Goal: Information Seeking & Learning: Learn about a topic

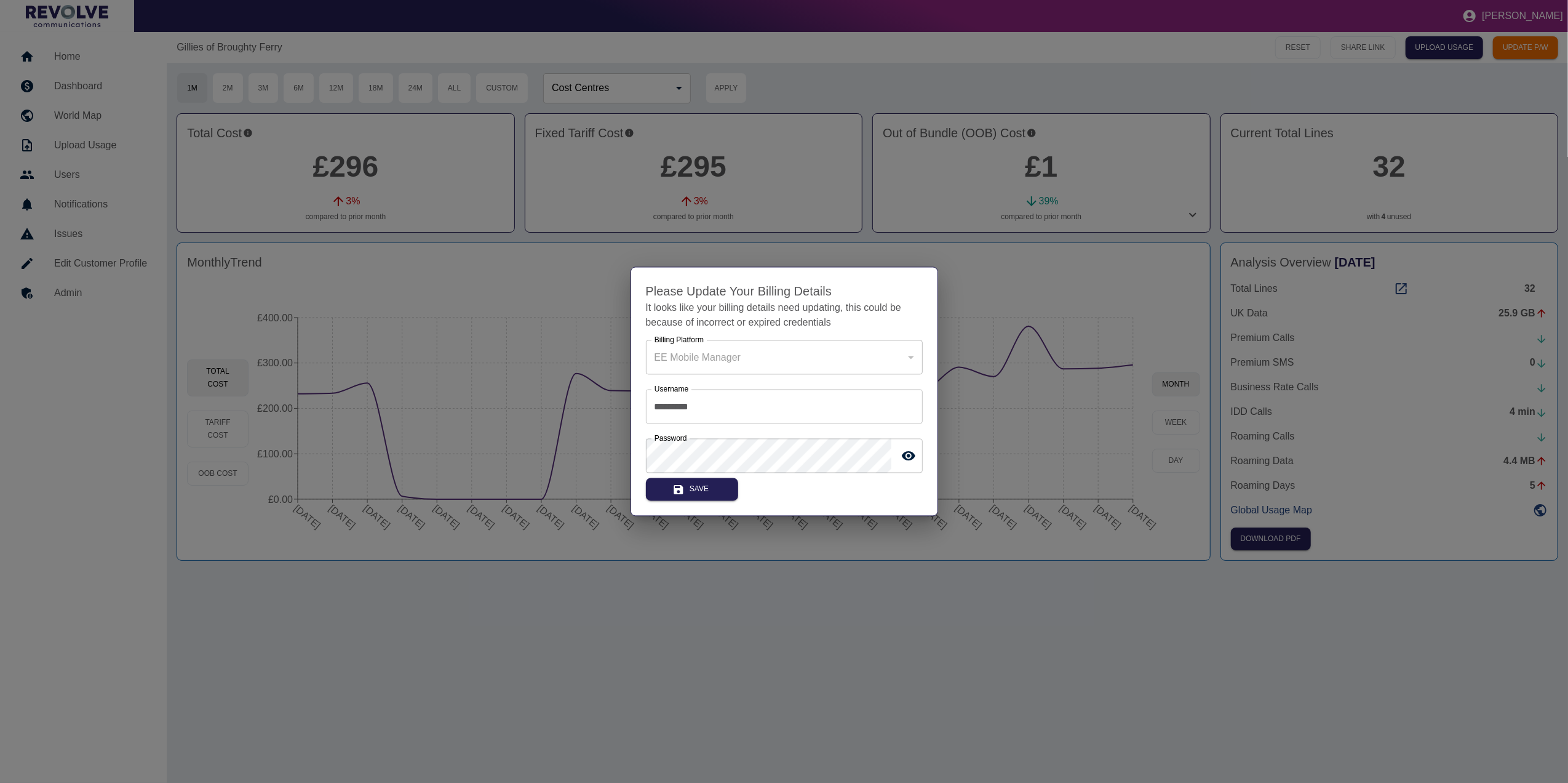
click at [1109, 380] on div at bounding box center [784, 391] width 1568 height 783
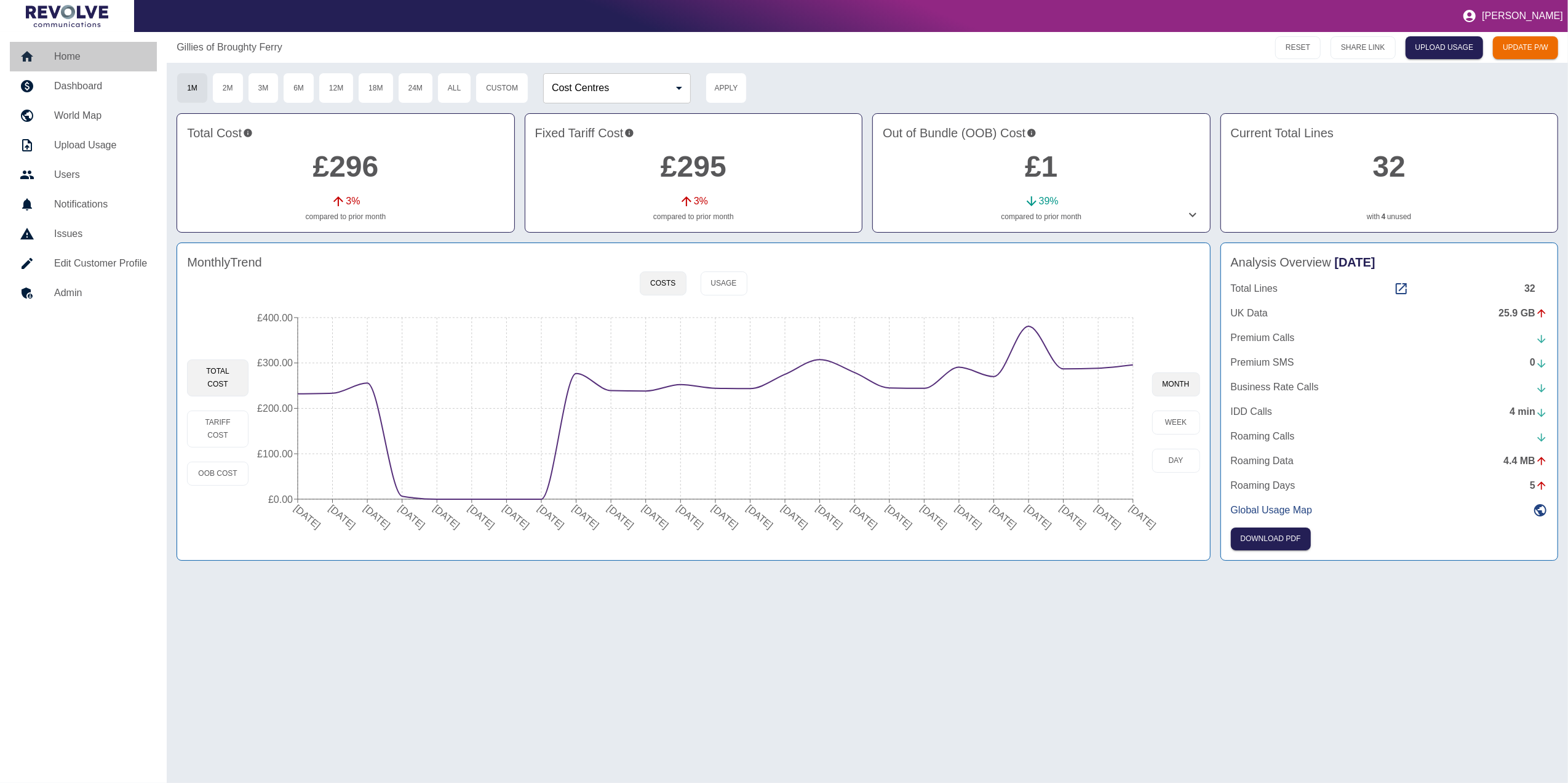
click at [96, 57] on h5 "Home" at bounding box center [101, 57] width 93 height 15
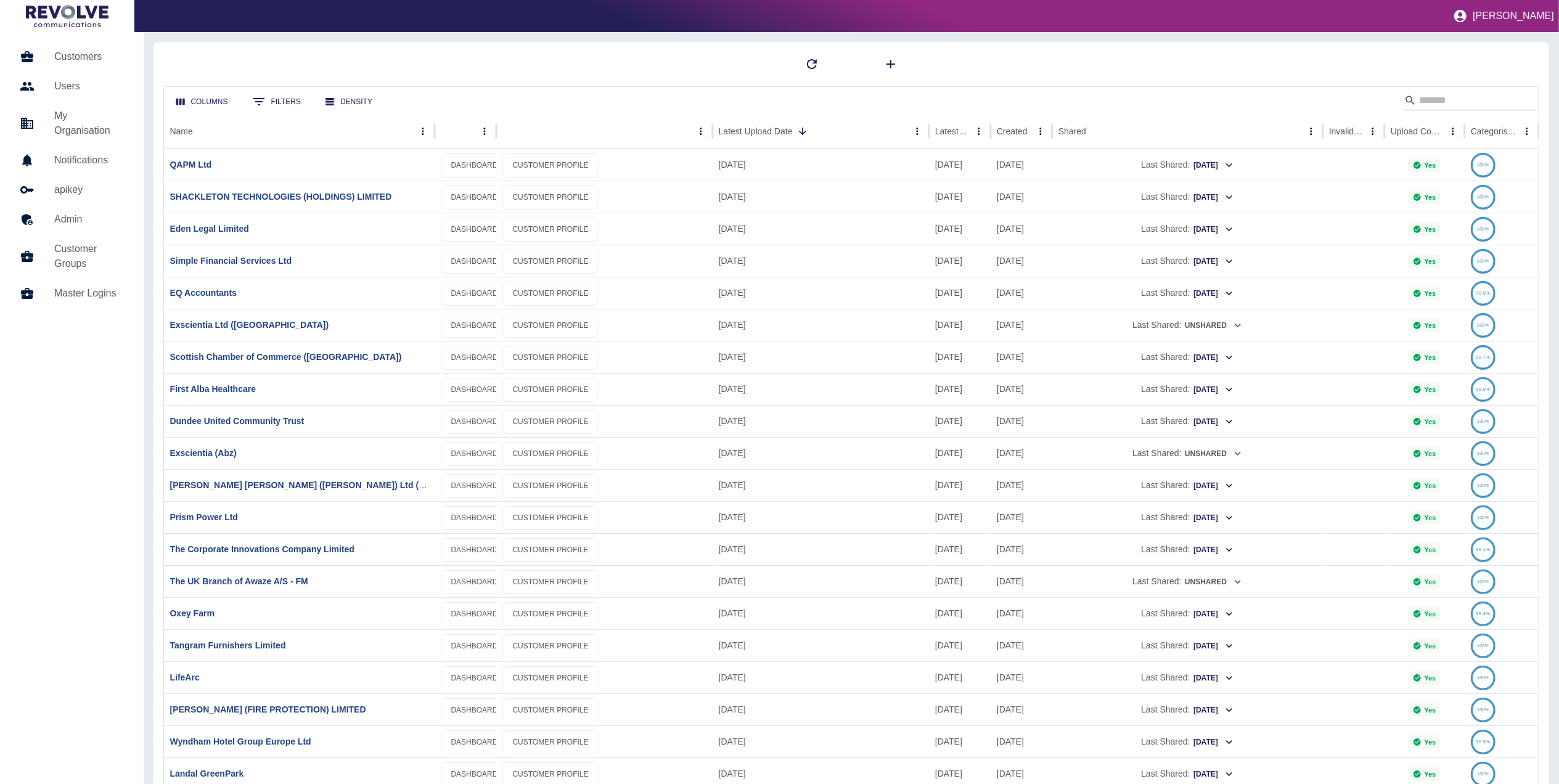
click at [1459, 92] on input "Search" at bounding box center [1469, 100] width 99 height 20
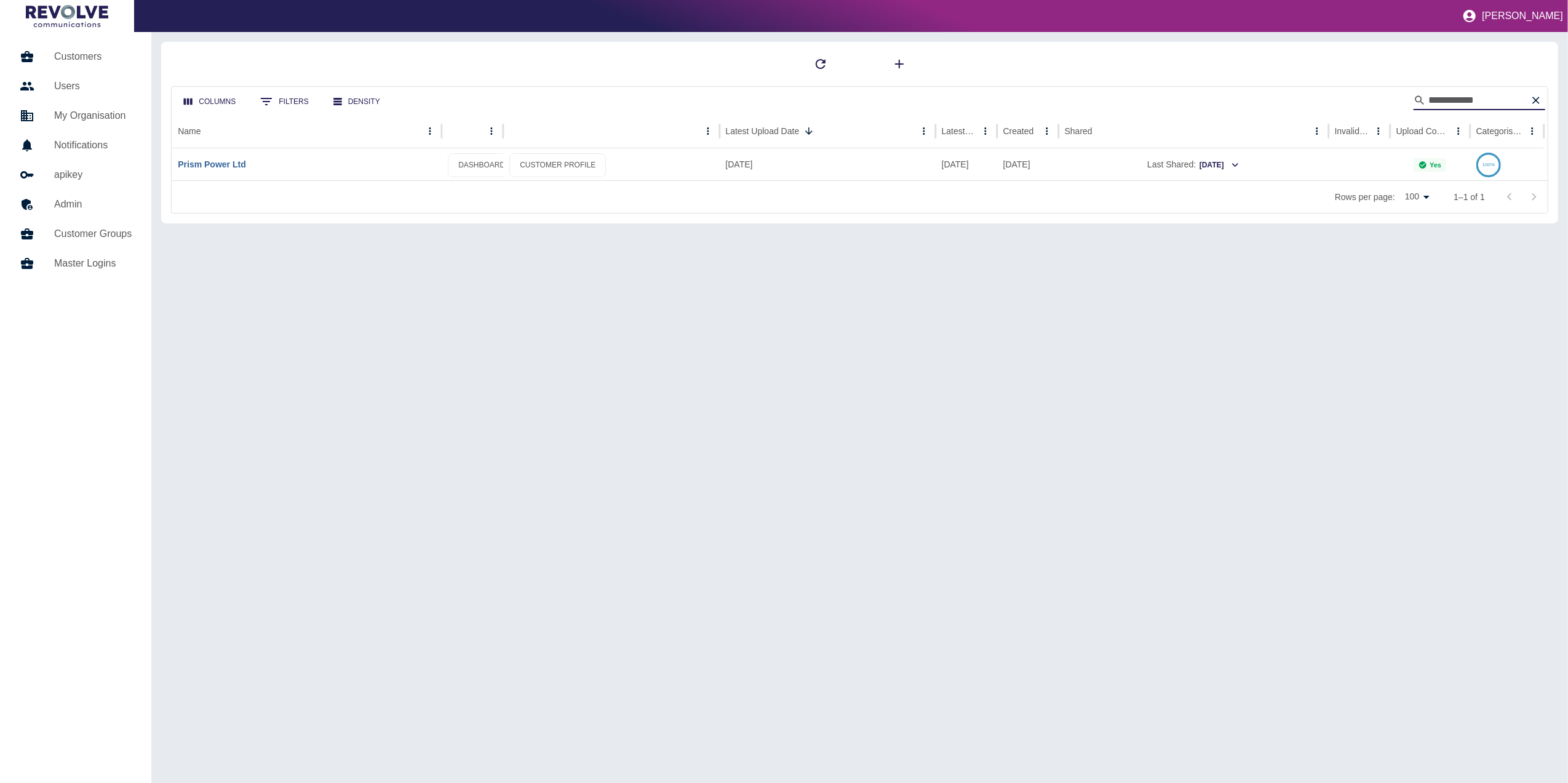
type input "**********"
click at [235, 160] on link "Prism Power Ltd" at bounding box center [211, 164] width 68 height 10
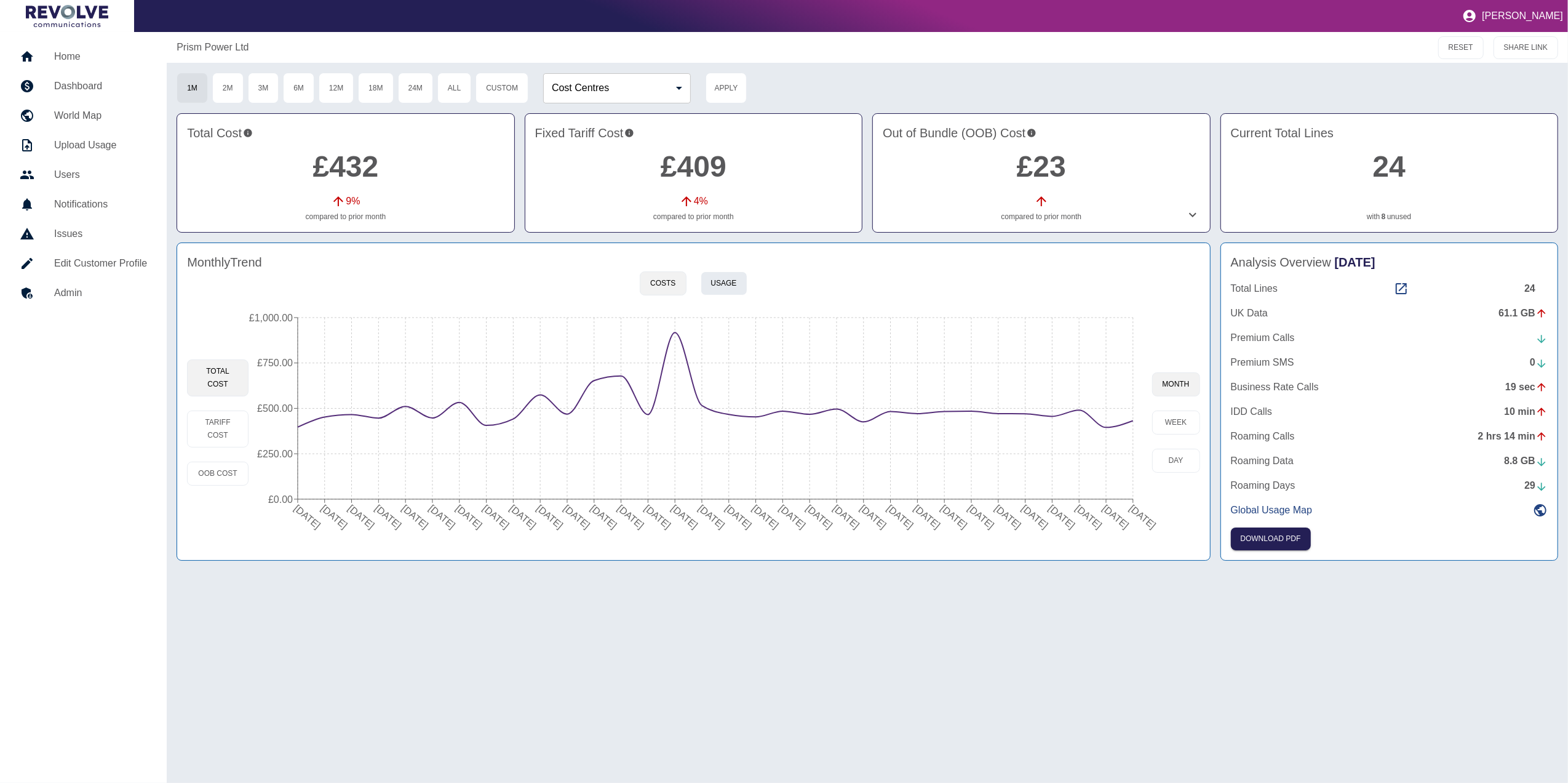
click at [732, 276] on button "Usage" at bounding box center [724, 283] width 47 height 24
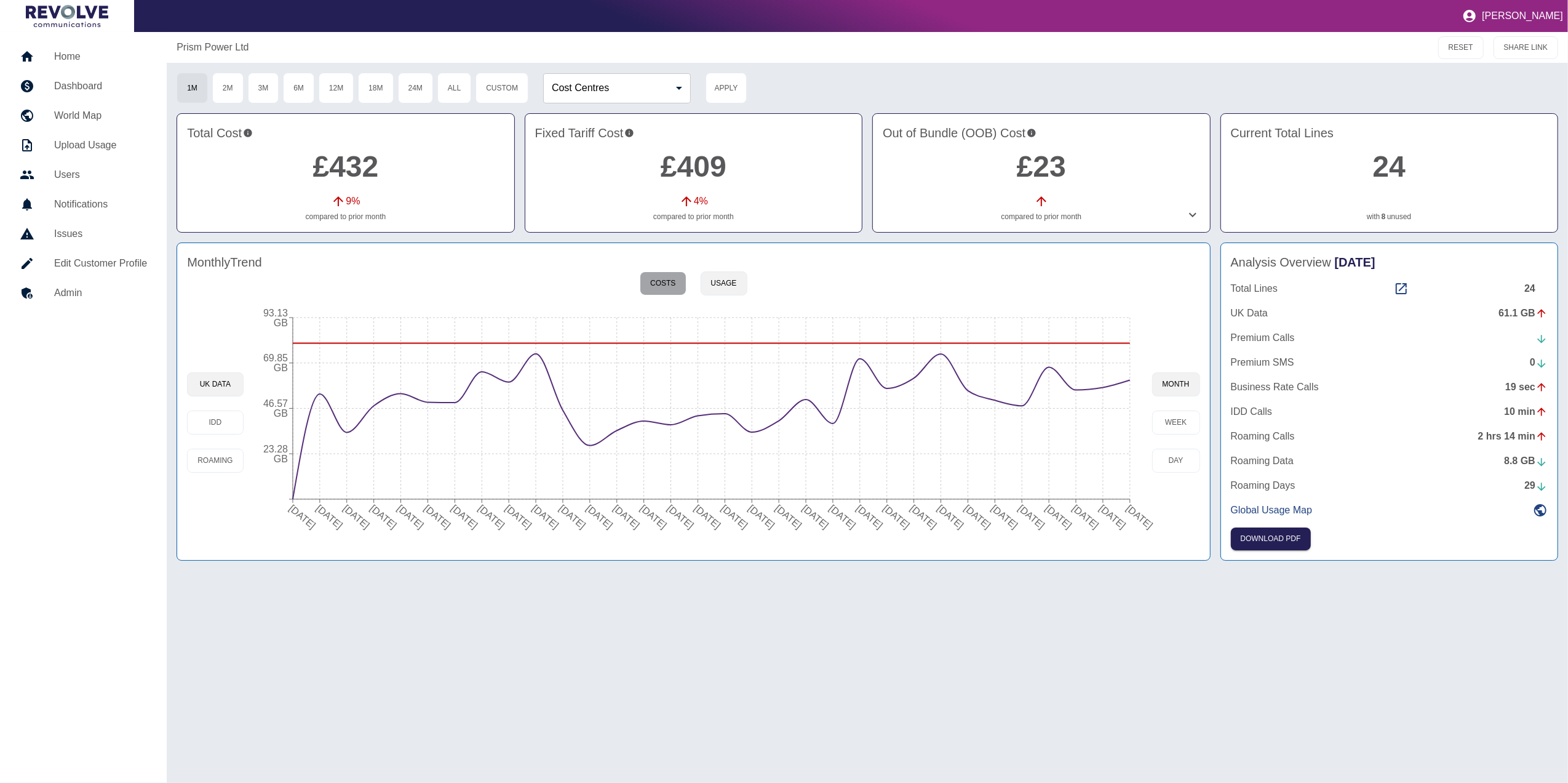
click at [677, 276] on button "Costs" at bounding box center [663, 283] width 46 height 24
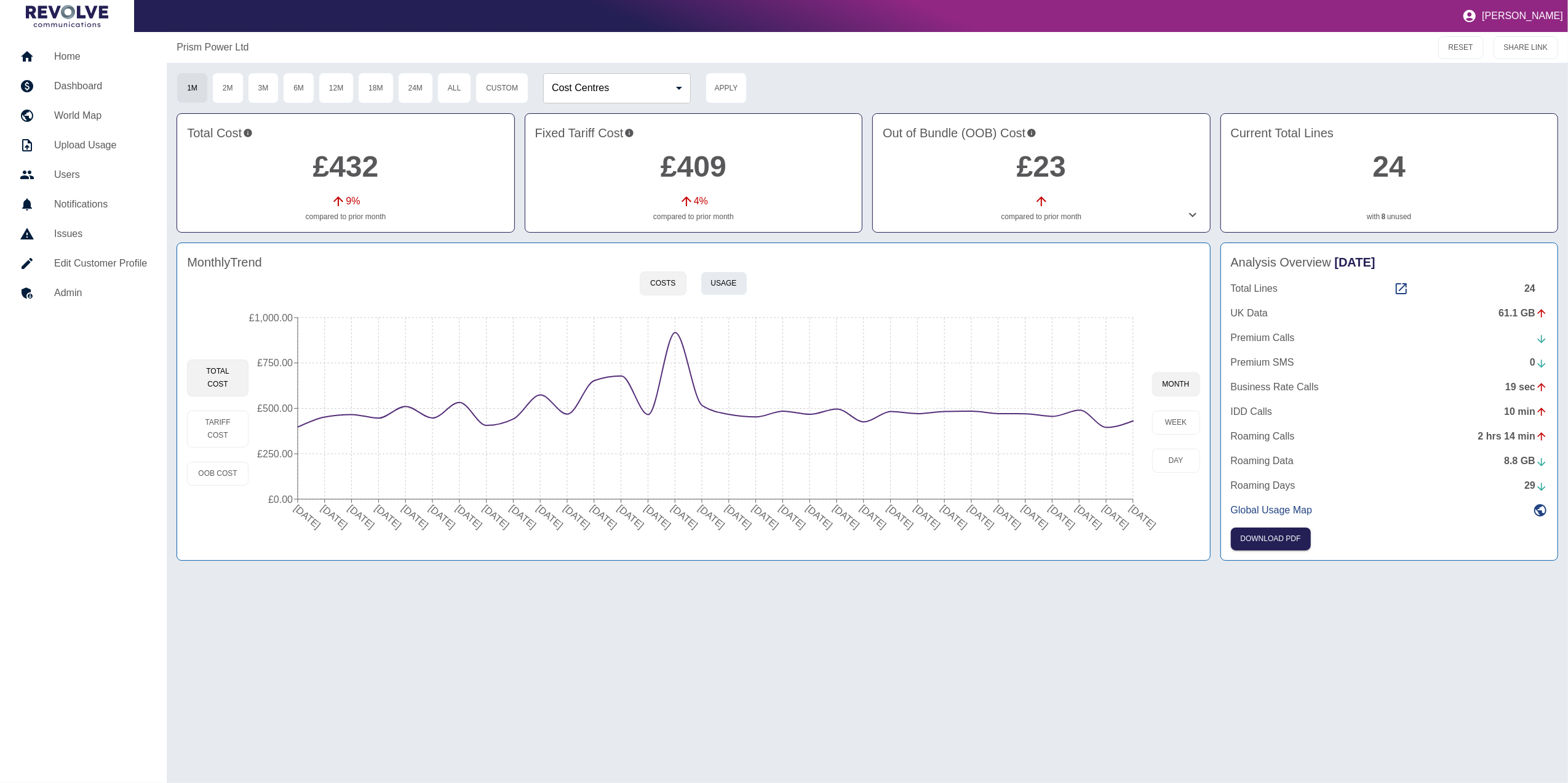
click at [718, 283] on button "Usage" at bounding box center [724, 283] width 47 height 24
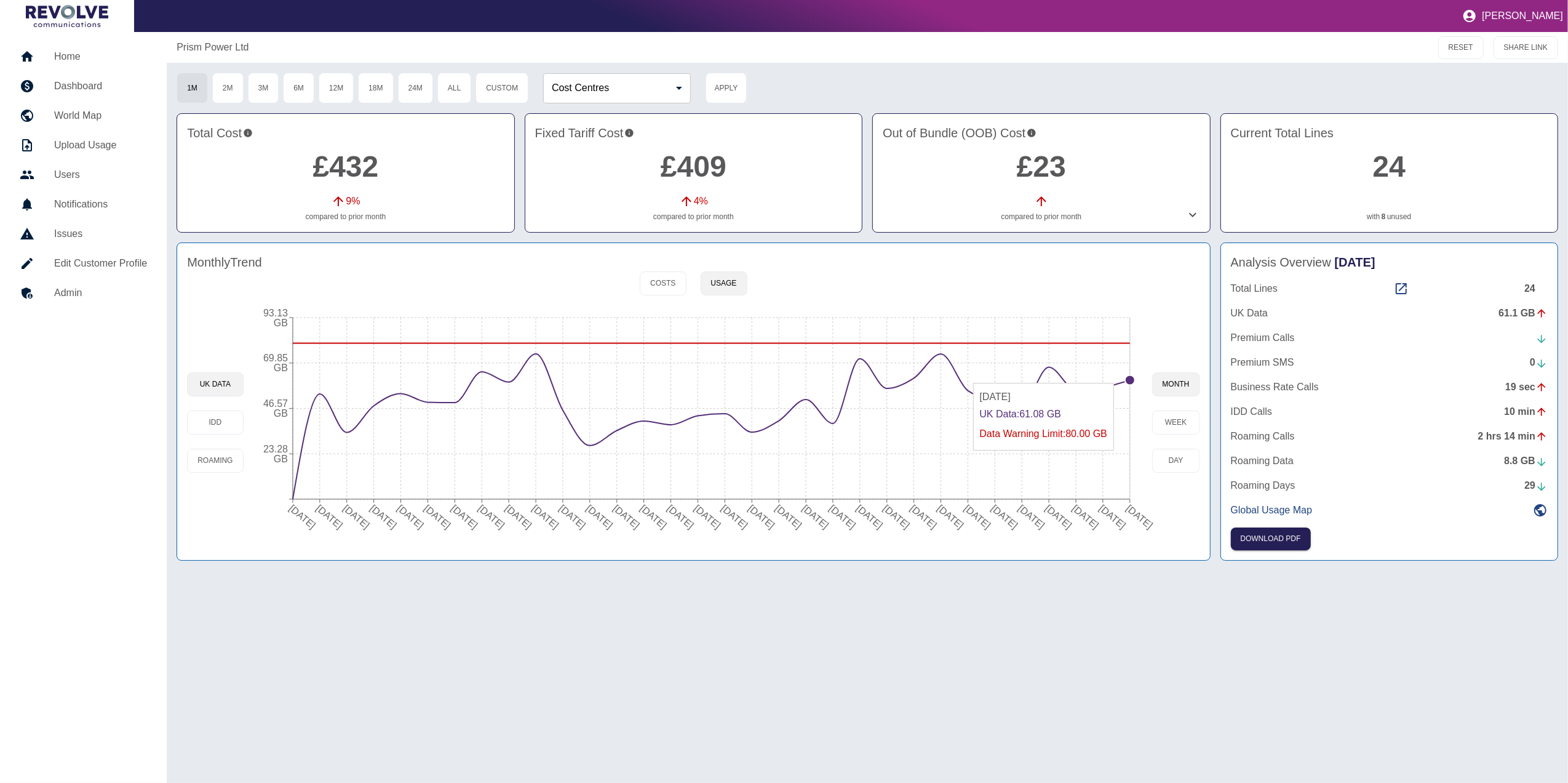
click at [1132, 378] on circle at bounding box center [1129, 380] width 10 height 10
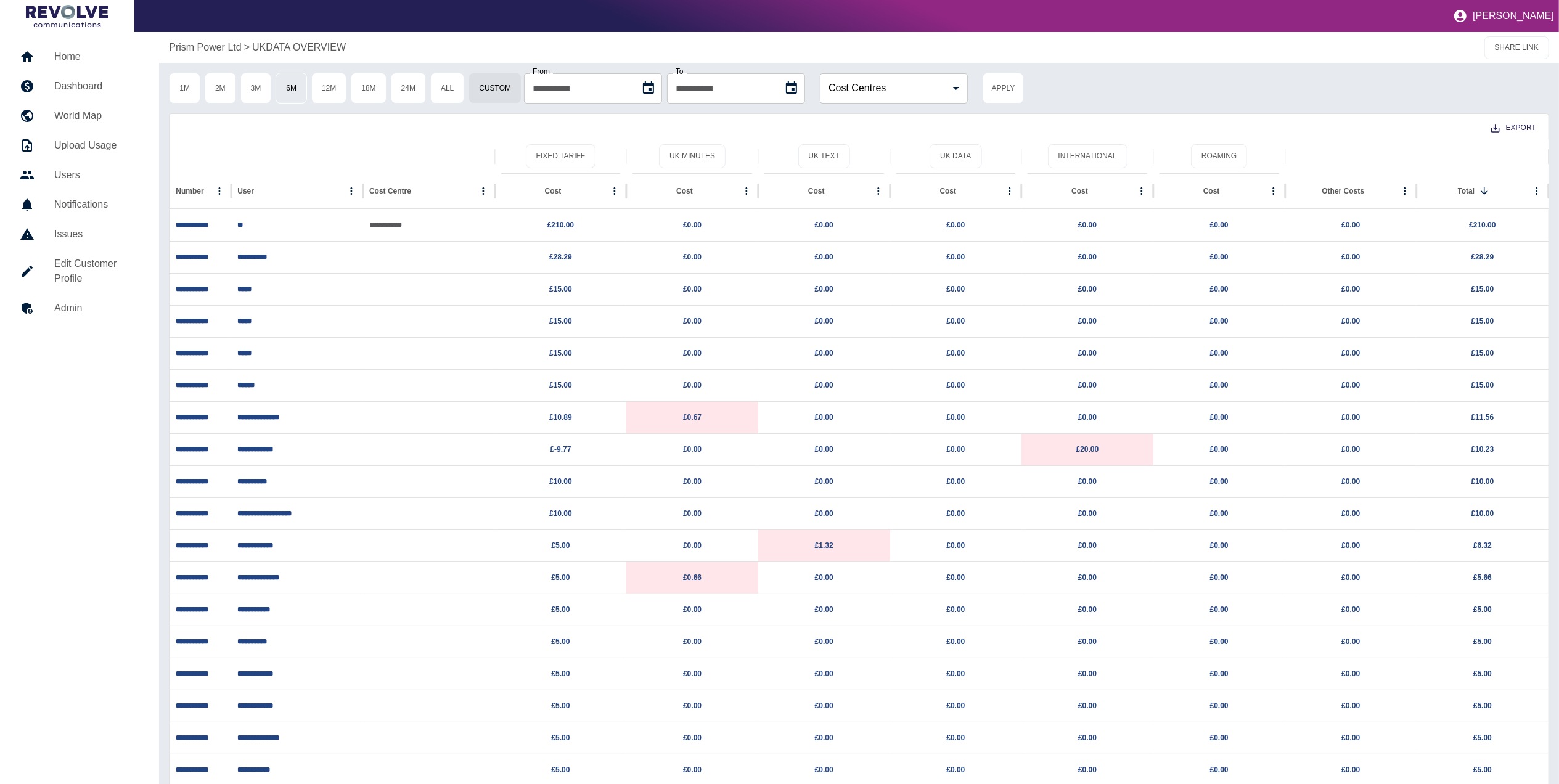
drag, startPoint x: 300, startPoint y: 97, endPoint x: 292, endPoint y: 91, distance: 10.0
click at [300, 97] on button "6M" at bounding box center [291, 89] width 32 height 31
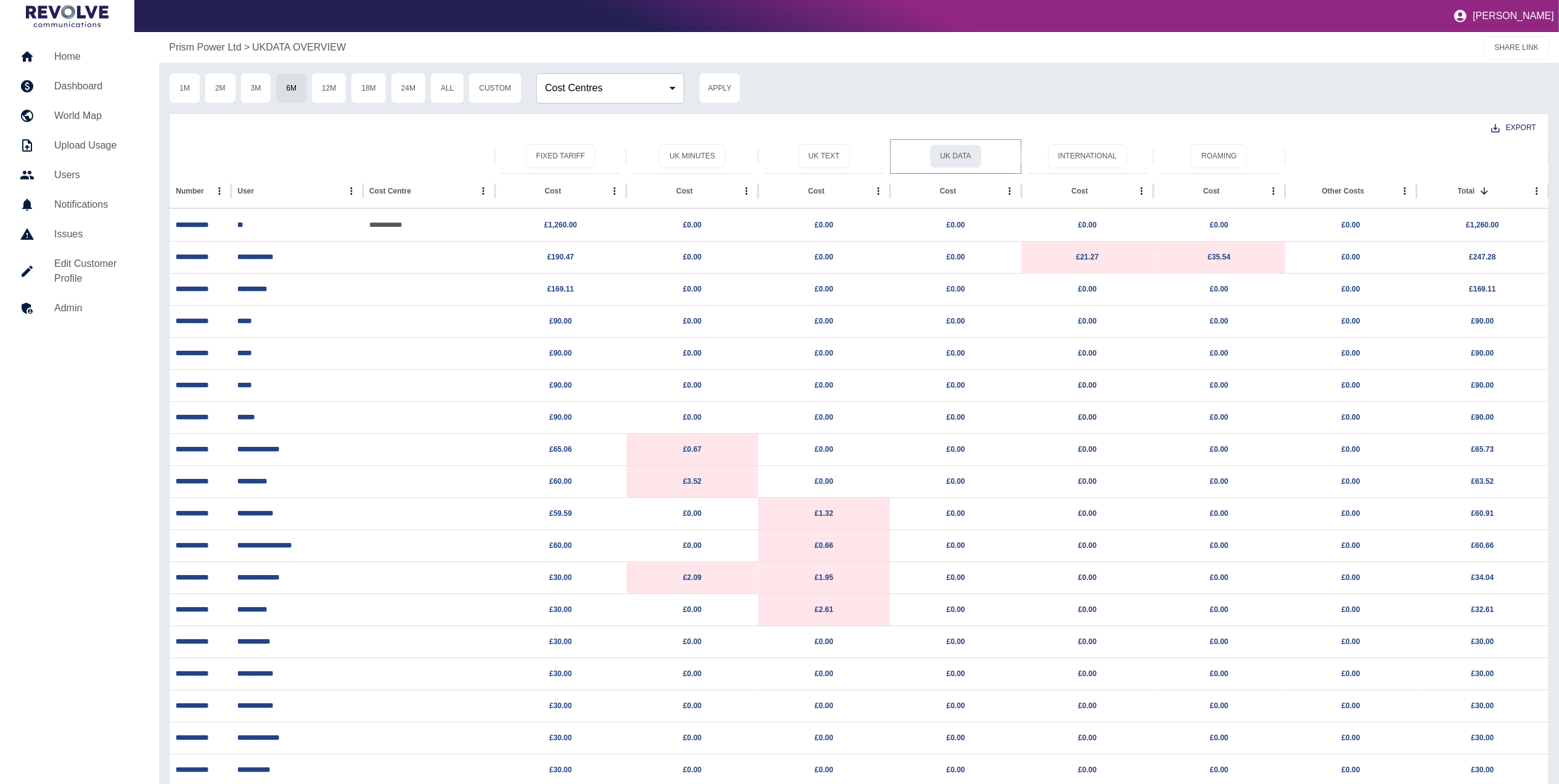
click at [967, 162] on button "UK Data" at bounding box center [955, 156] width 52 height 24
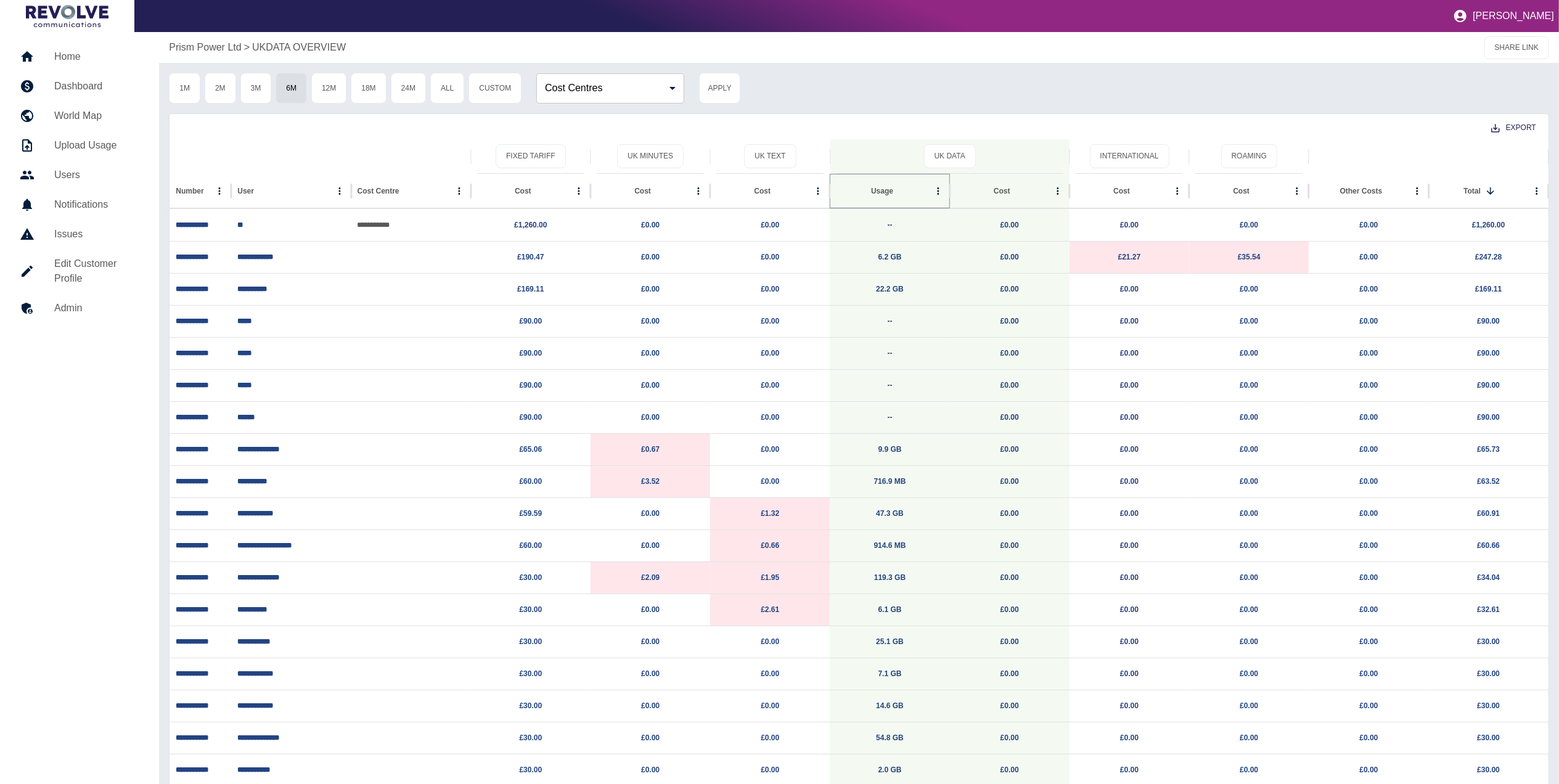
click at [899, 191] on icon "Sort" at bounding box center [903, 191] width 11 height 11
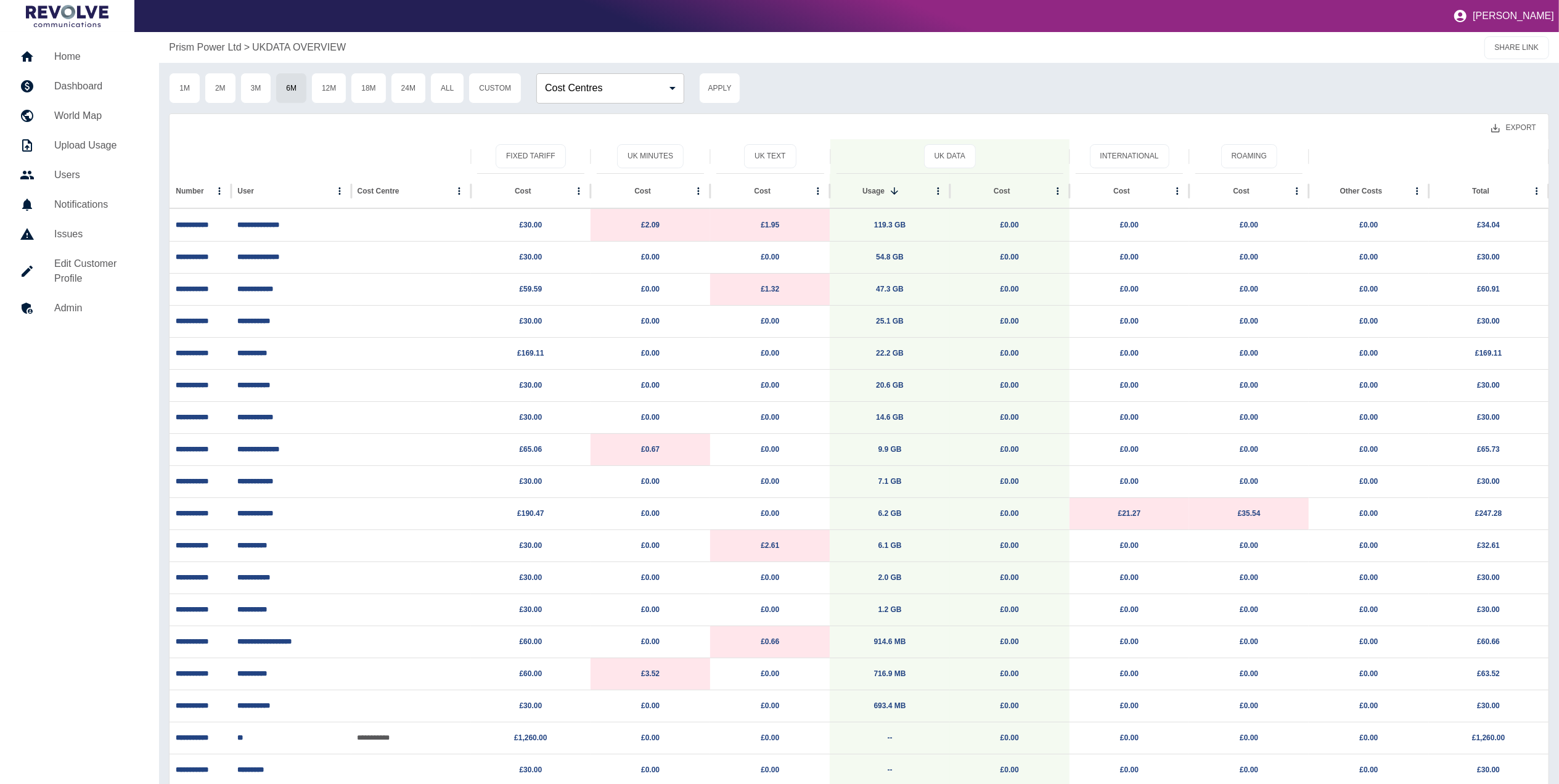
click at [1527, 124] on button "Export" at bounding box center [1514, 128] width 65 height 23
click at [1499, 167] on li "Download as EXCEL" at bounding box center [1490, 178] width 111 height 22
click at [103, 89] on h5 "Dashboard" at bounding box center [97, 86] width 85 height 15
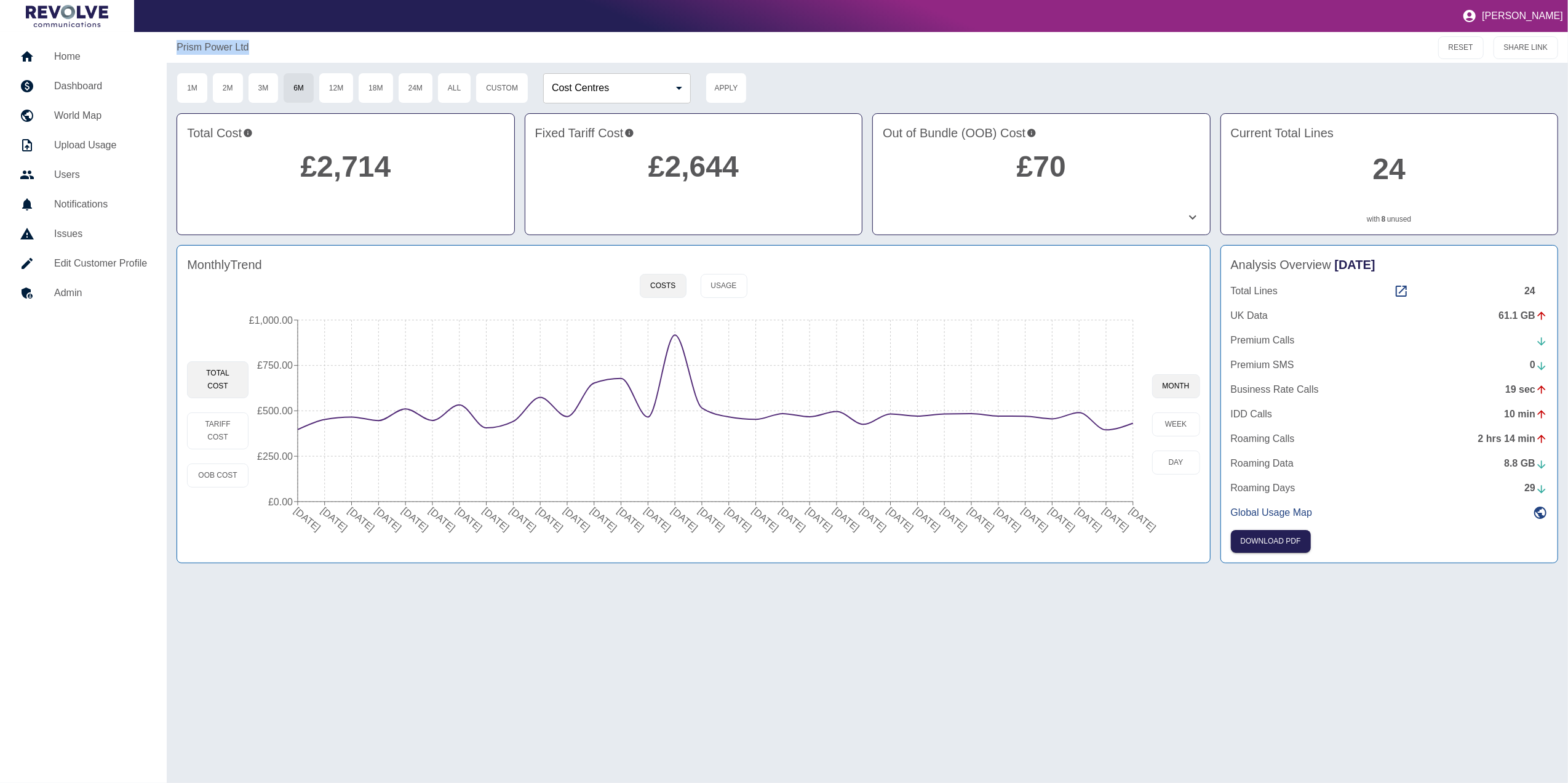
drag, startPoint x: 273, startPoint y: 57, endPoint x: 183, endPoint y: 42, distance: 91.2
click at [183, 42] on div "Prism Power Ltd RESET SHARE LINK" at bounding box center [866, 47] width 1401 height 31
copy p "Prism Power Ltd"
click at [1250, 540] on button "Download PDF" at bounding box center [1271, 541] width 80 height 23
click at [1404, 284] on icon at bounding box center [1401, 291] width 15 height 15
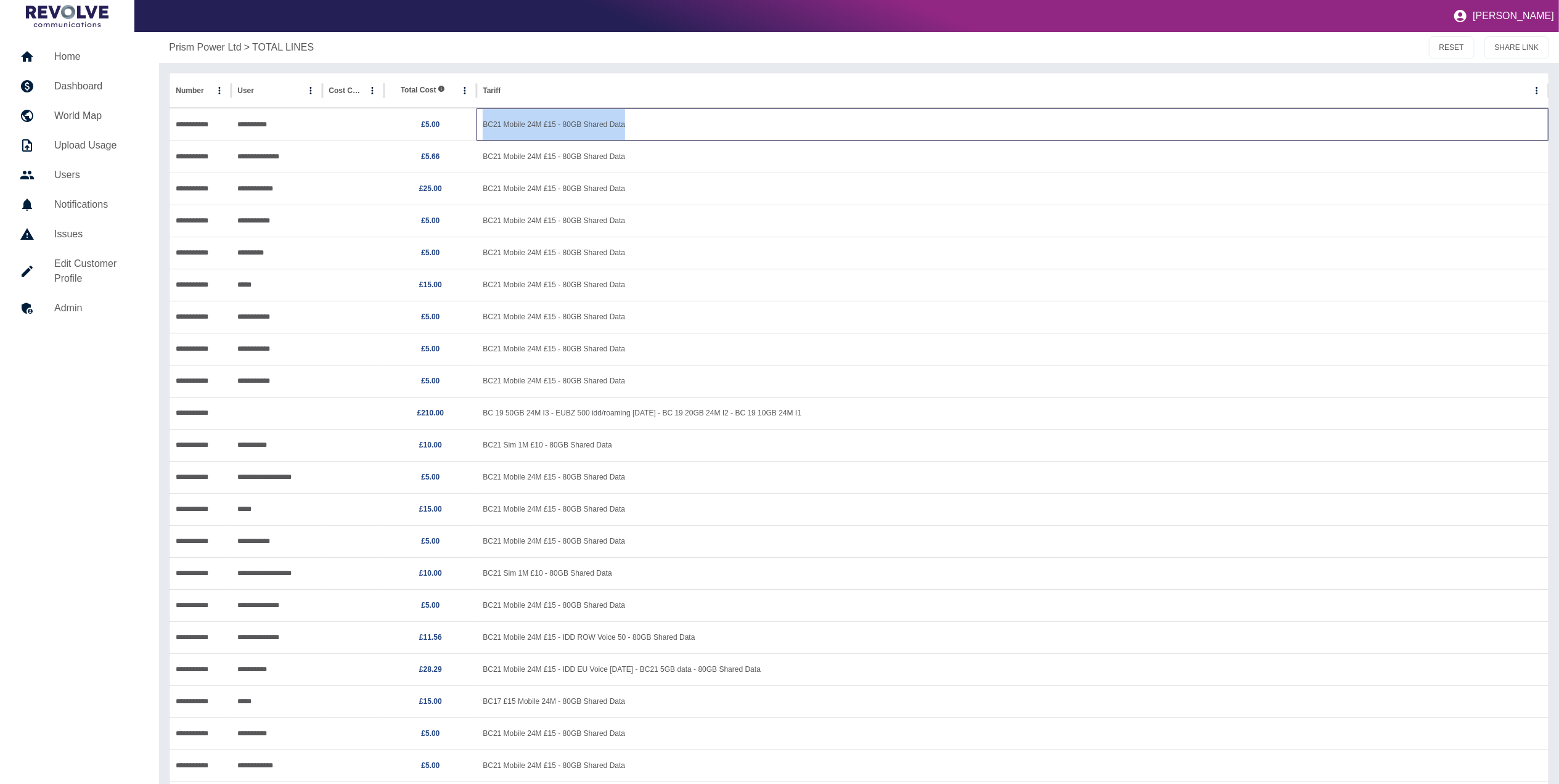
drag, startPoint x: 482, startPoint y: 124, endPoint x: 651, endPoint y: 139, distance: 169.7
click at [651, 139] on div "BC21 Mobile 24M £15 - 80GB Shared Data" at bounding box center [1012, 124] width 1072 height 32
copy div "BC21 Mobile 24M £15 - 80GB Shared Data"
click at [94, 92] on h5 "Dashboard" at bounding box center [97, 86] width 85 height 15
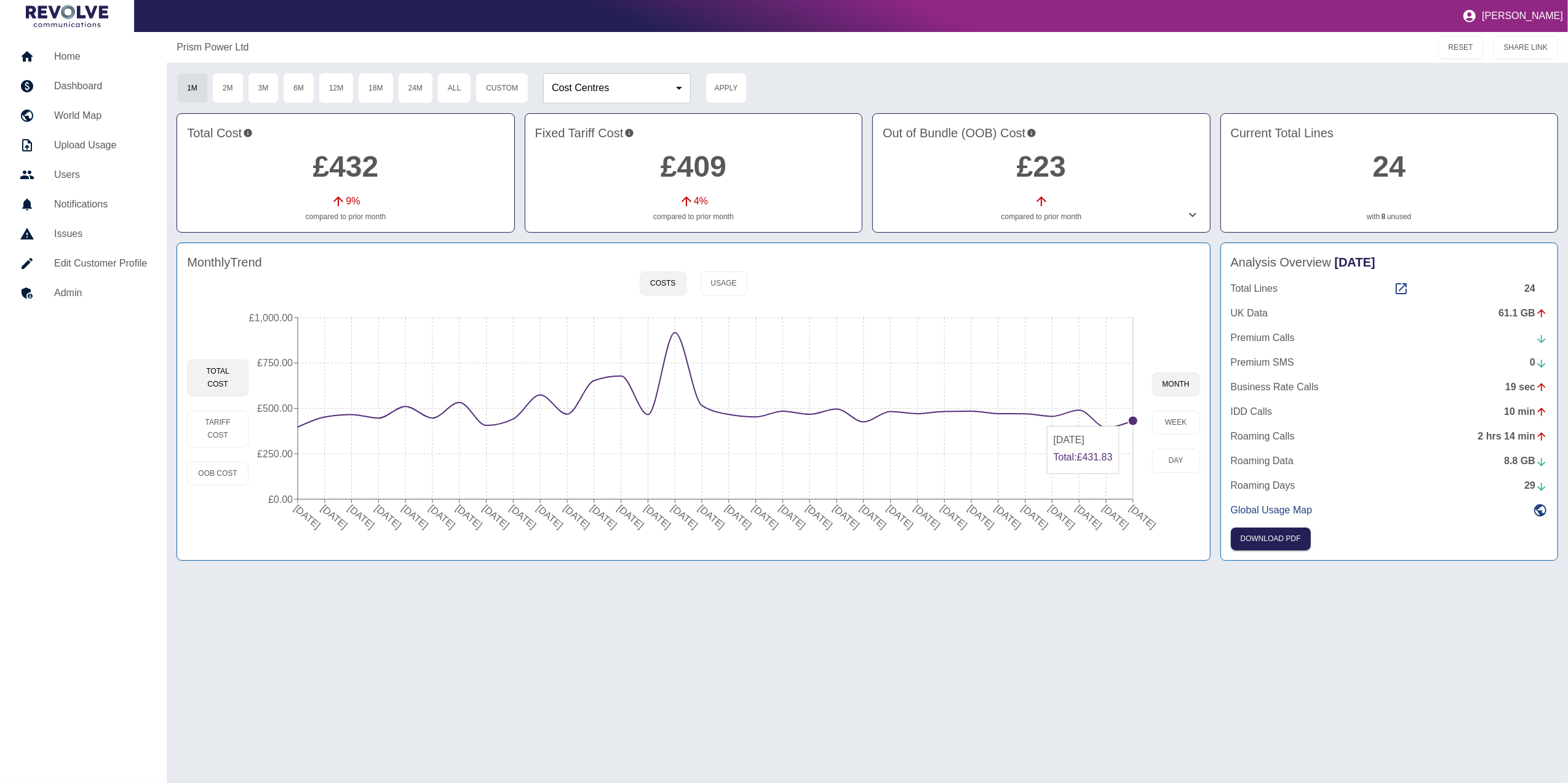
click at [1131, 421] on circle at bounding box center [1132, 421] width 10 height 10
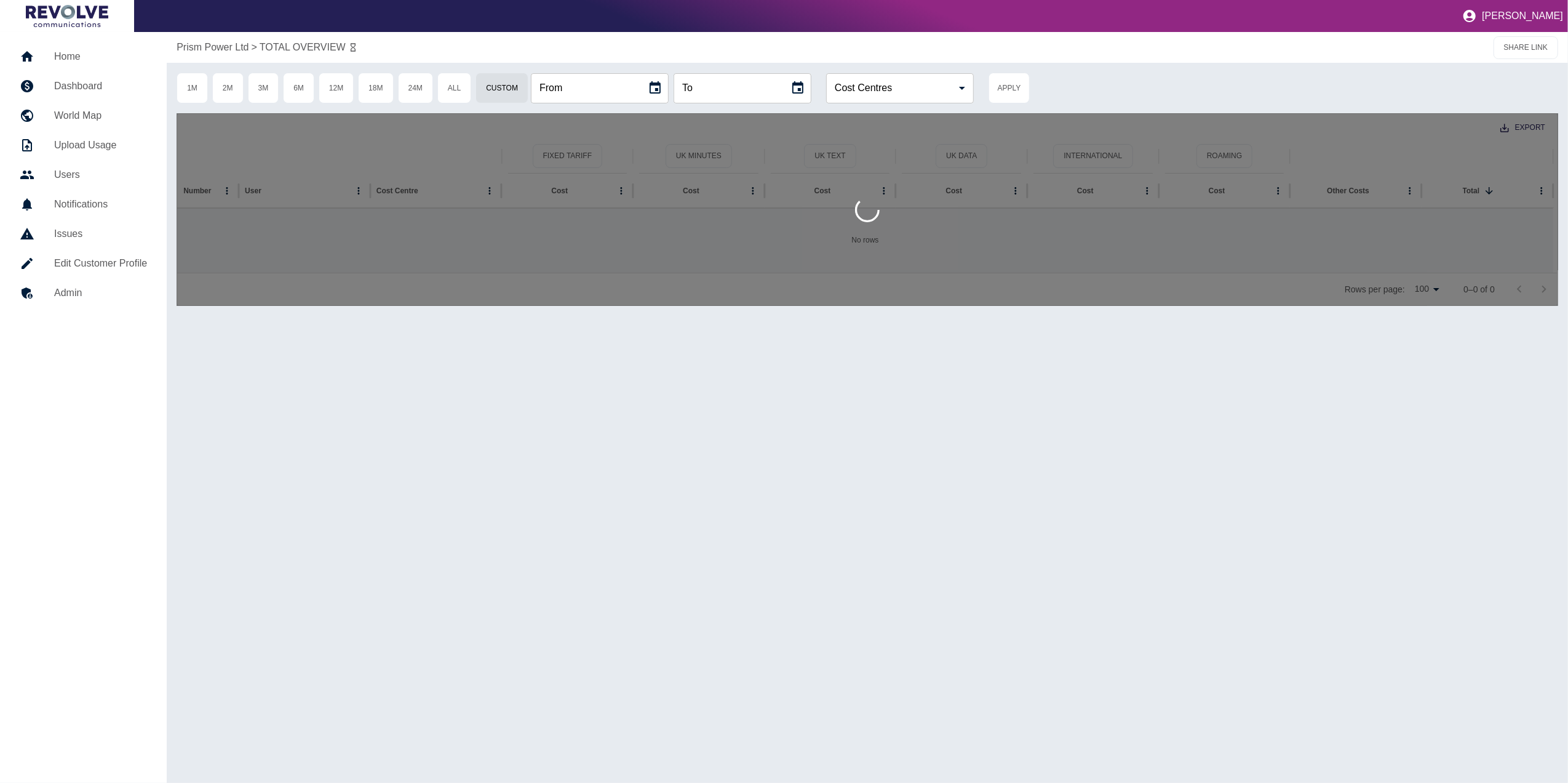
type input "**********"
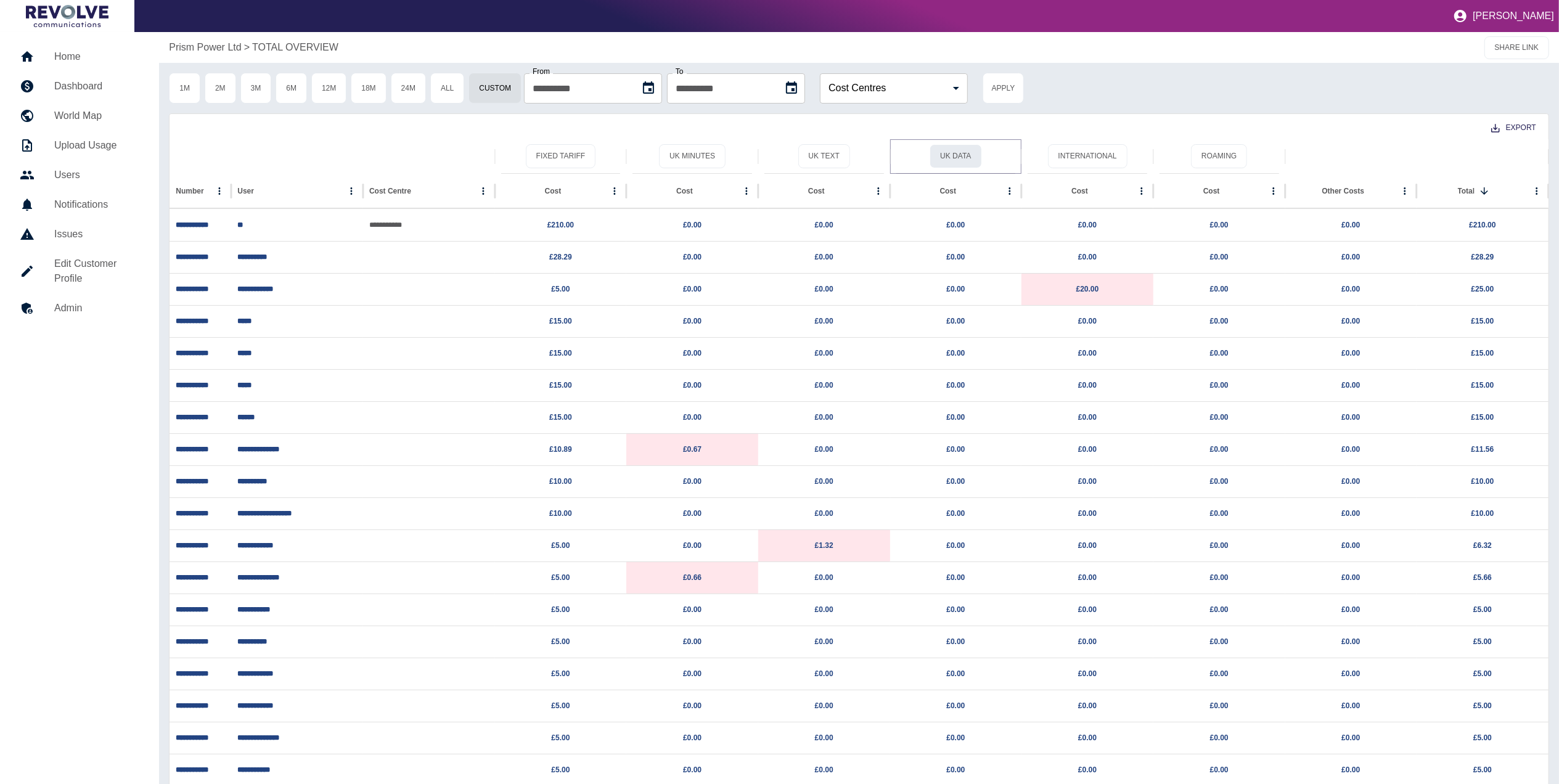
click at [957, 151] on button "UK Data" at bounding box center [955, 156] width 52 height 24
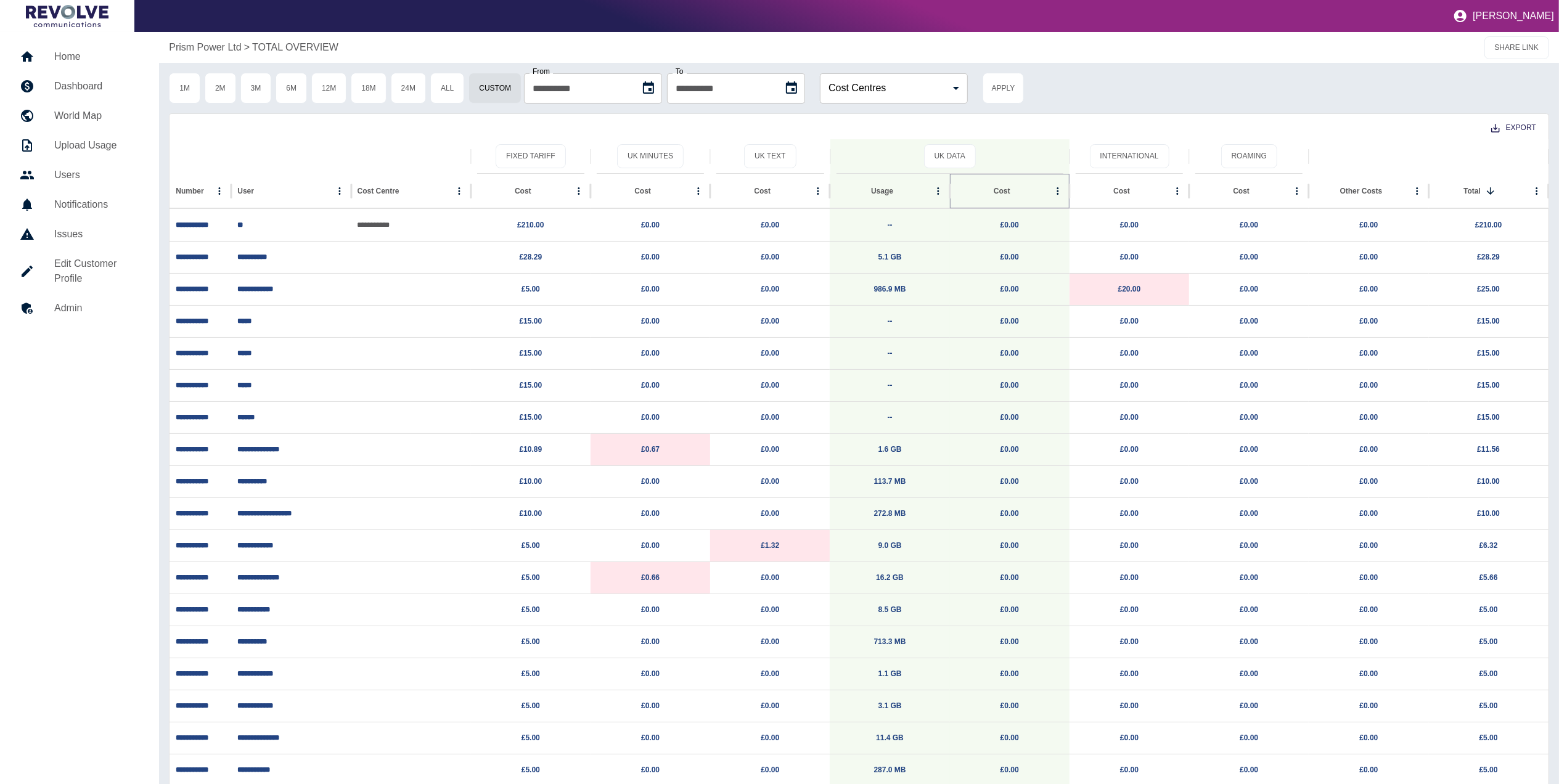
click at [1014, 186] on icon "Sort" at bounding box center [1020, 191] width 11 height 11
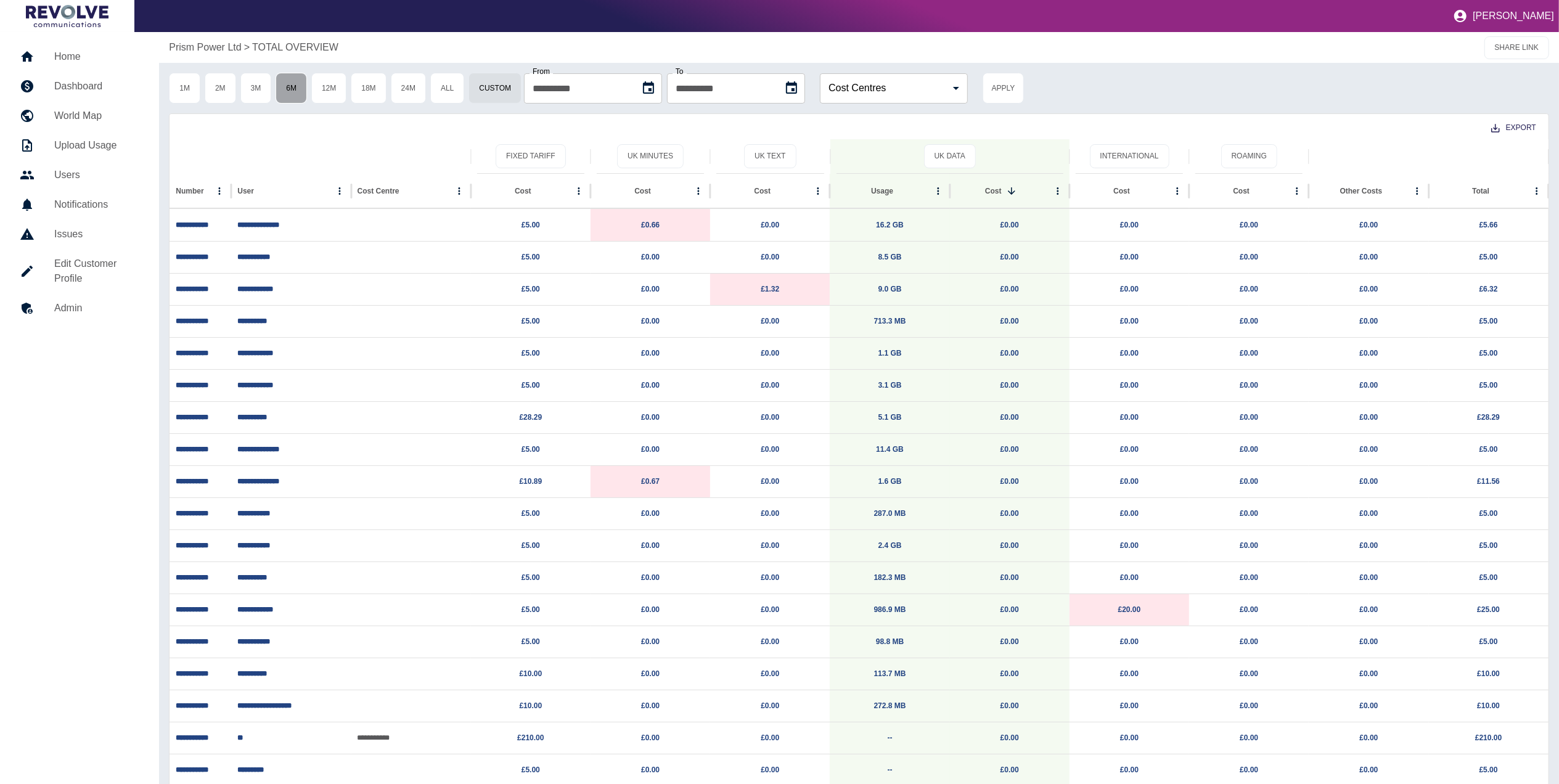
click at [307, 82] on button "6M" at bounding box center [291, 89] width 32 height 31
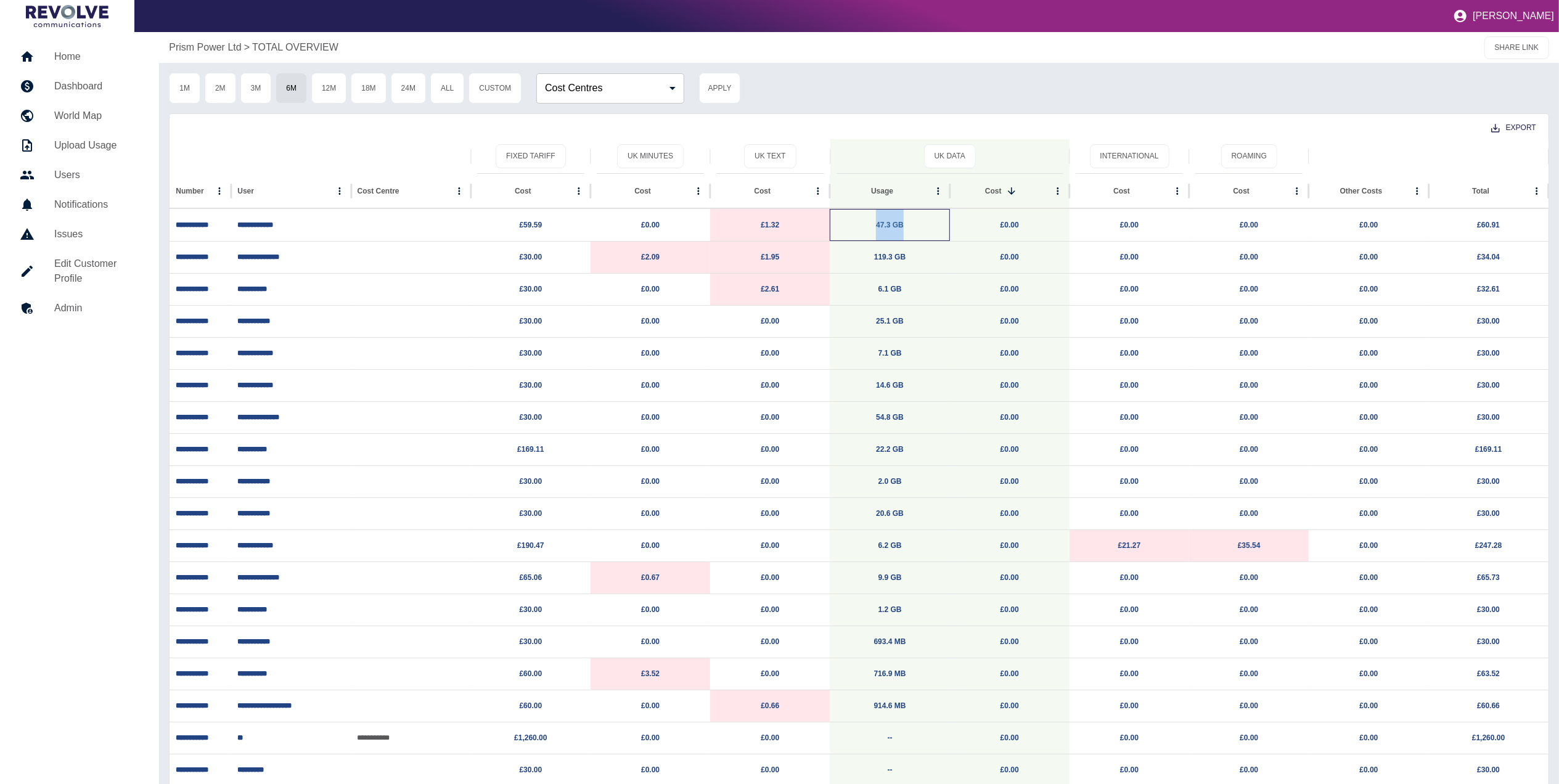
drag, startPoint x: 913, startPoint y: 228, endPoint x: 878, endPoint y: 228, distance: 35.0
click at [878, 228] on p "47.3 GB" at bounding box center [889, 225] width 107 height 32
copy link "47.3 GB"
drag, startPoint x: 913, startPoint y: 257, endPoint x: 874, endPoint y: 257, distance: 39.0
click at [874, 257] on p "119.3 GB" at bounding box center [889, 257] width 107 height 32
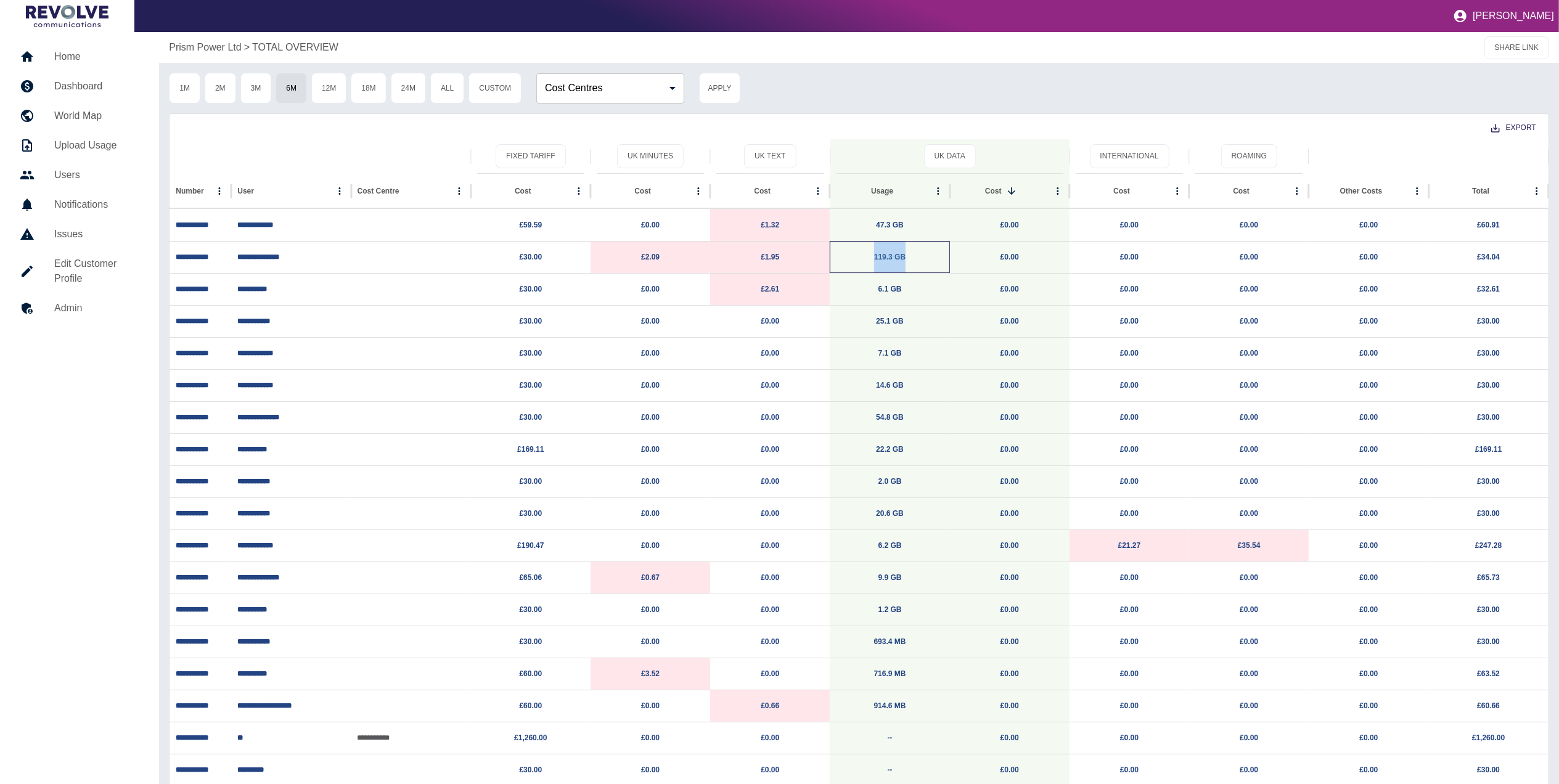
copy link "119.3 GB"
drag, startPoint x: 916, startPoint y: 287, endPoint x: 852, endPoint y: 287, distance: 64.0
click at [852, 287] on p "6.1 GB" at bounding box center [889, 289] width 107 height 32
copy link "6.1 GB"
drag, startPoint x: 913, startPoint y: 321, endPoint x: 873, endPoint y: 321, distance: 40.0
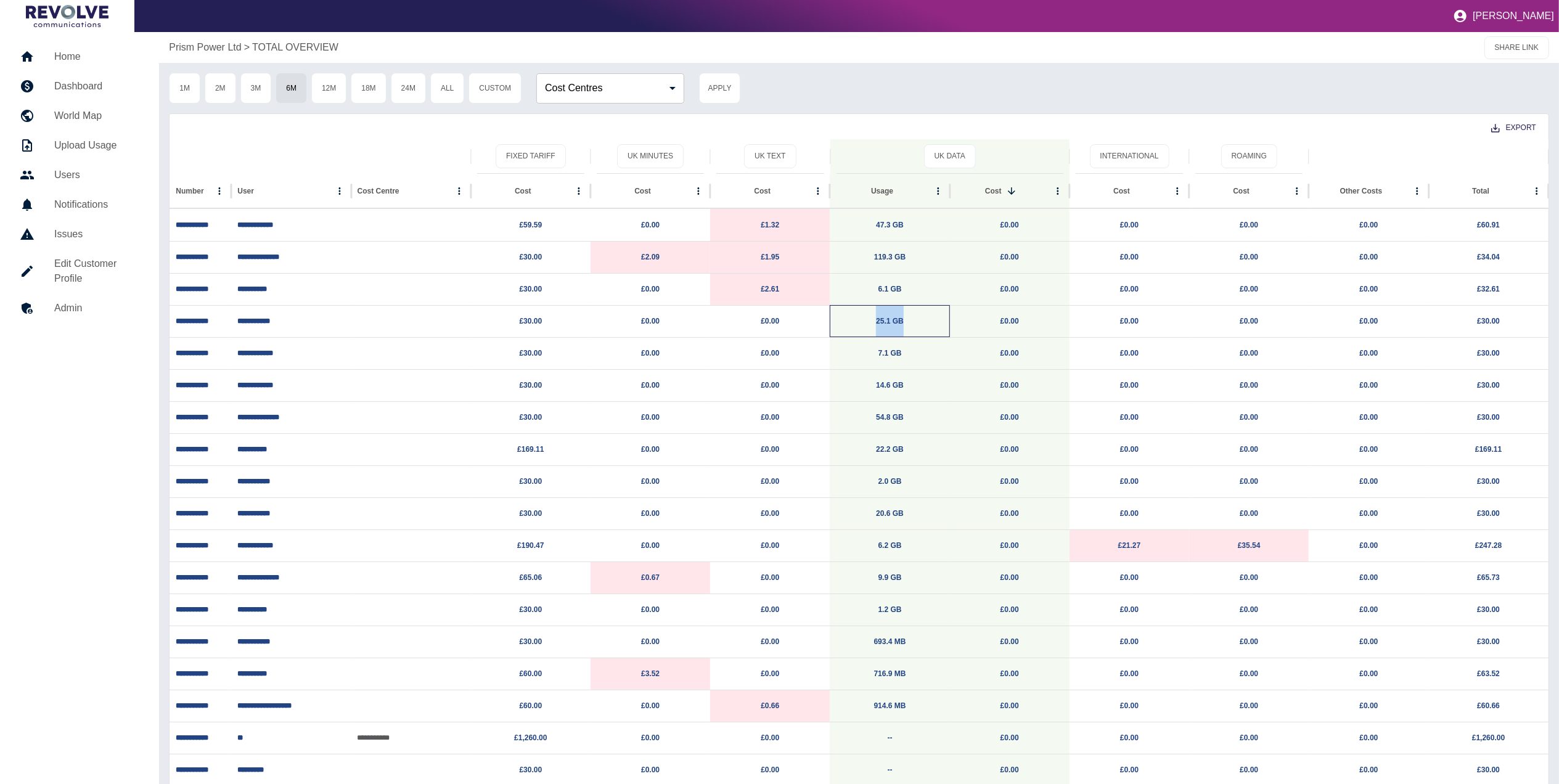
click at [873, 321] on p "25.1 GB" at bounding box center [889, 321] width 107 height 32
copy link "25.1 GB"
drag, startPoint x: 916, startPoint y: 353, endPoint x: 874, endPoint y: 363, distance: 43.2
click at [874, 363] on p "7.1 GB" at bounding box center [889, 353] width 107 height 32
copy link "7.1 GB"
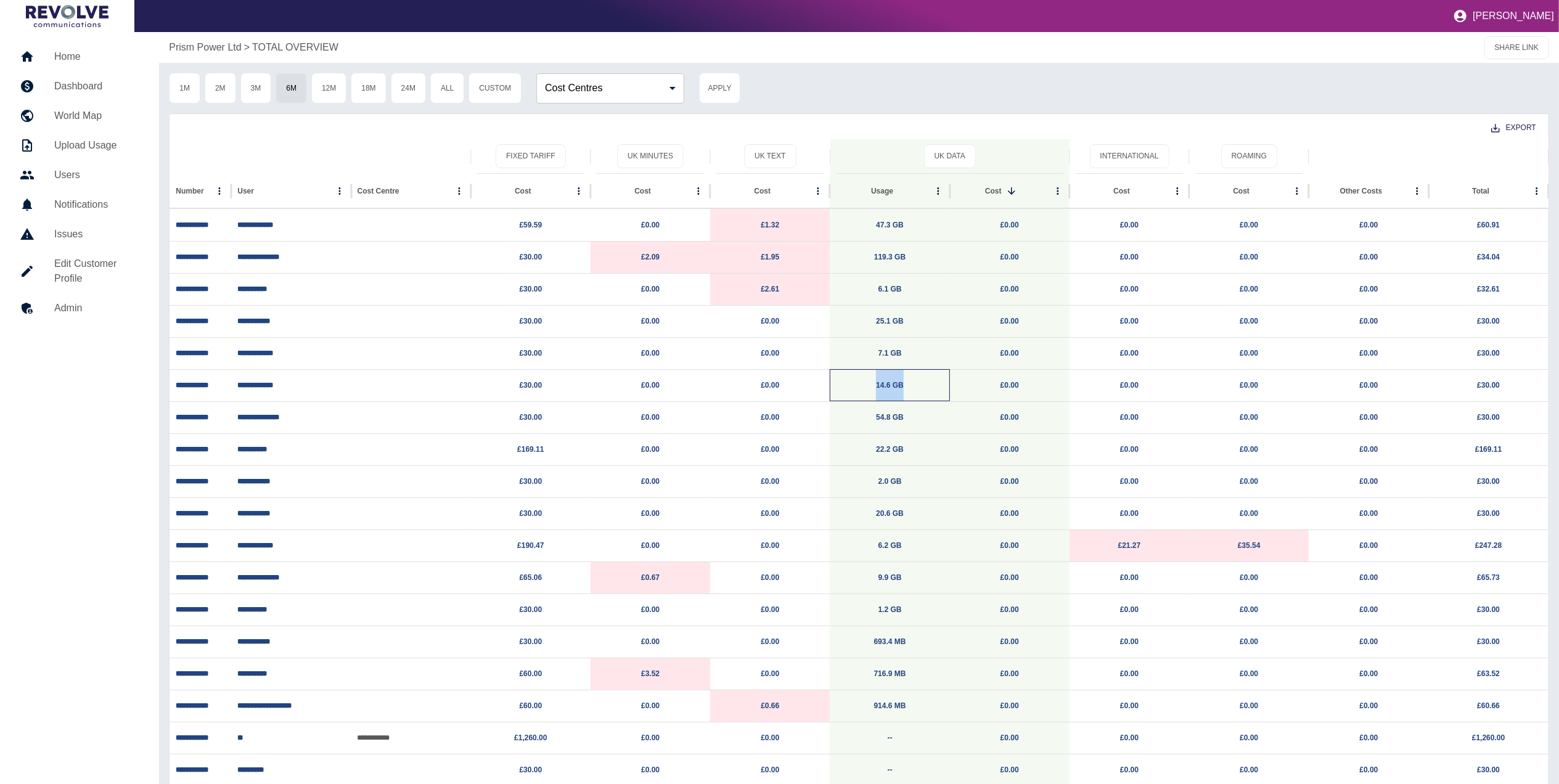
drag, startPoint x: 915, startPoint y: 389, endPoint x: 857, endPoint y: 391, distance: 58.0
click at [857, 391] on p "14.6 GB" at bounding box center [889, 385] width 107 height 32
copy link "14.6 GB"
drag, startPoint x: 935, startPoint y: 418, endPoint x: 809, endPoint y: 418, distance: 126.0
click at [809, 418] on div "**********" at bounding box center [859, 417] width 1379 height 32
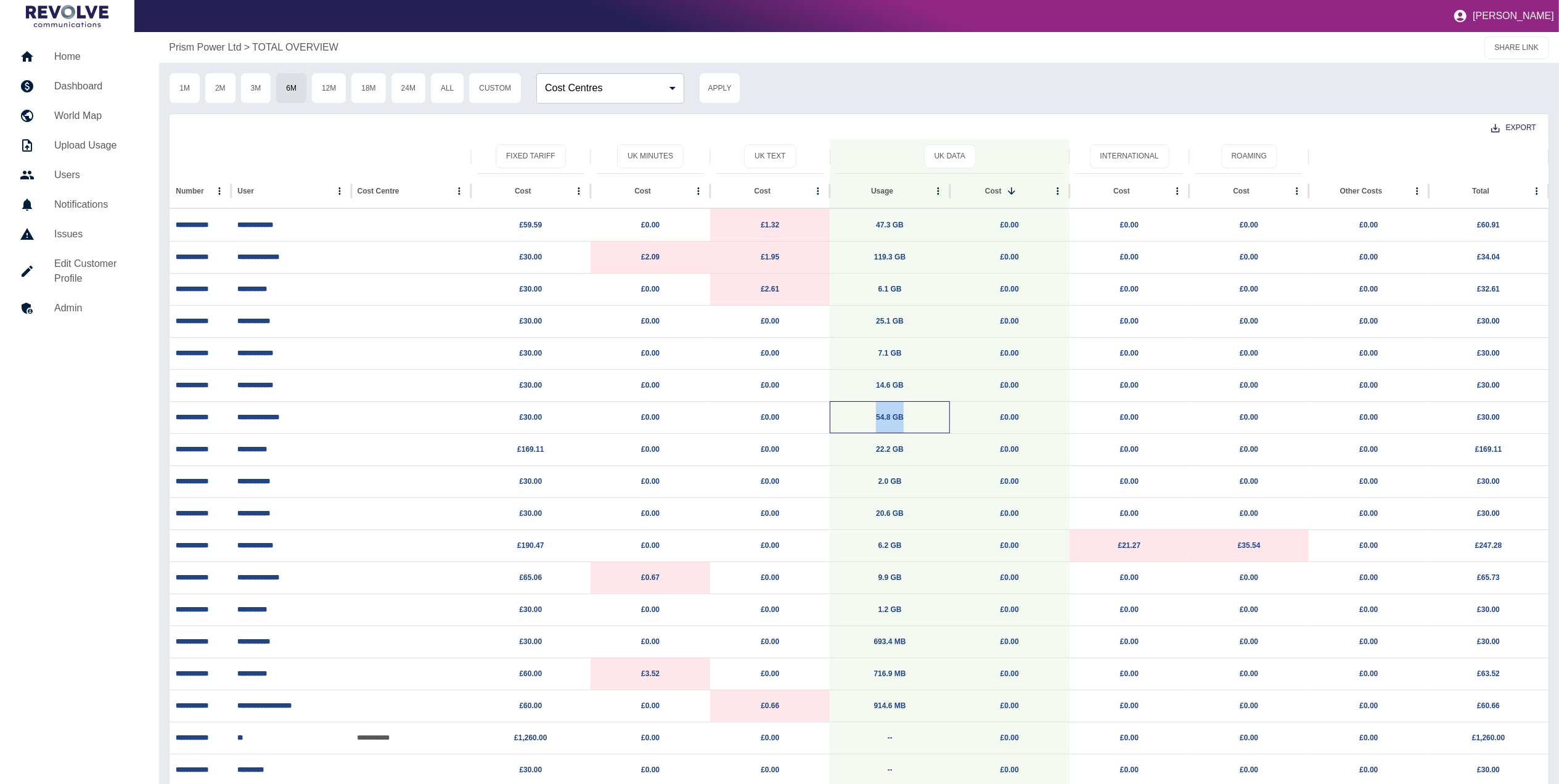
copy div "£0.00 54.8 GB"
drag, startPoint x: 919, startPoint y: 440, endPoint x: 868, endPoint y: 444, distance: 51.2
click at [868, 444] on p "22.2 GB" at bounding box center [889, 449] width 107 height 32
copy link "22.2 GB"
drag, startPoint x: 924, startPoint y: 478, endPoint x: 868, endPoint y: 482, distance: 56.1
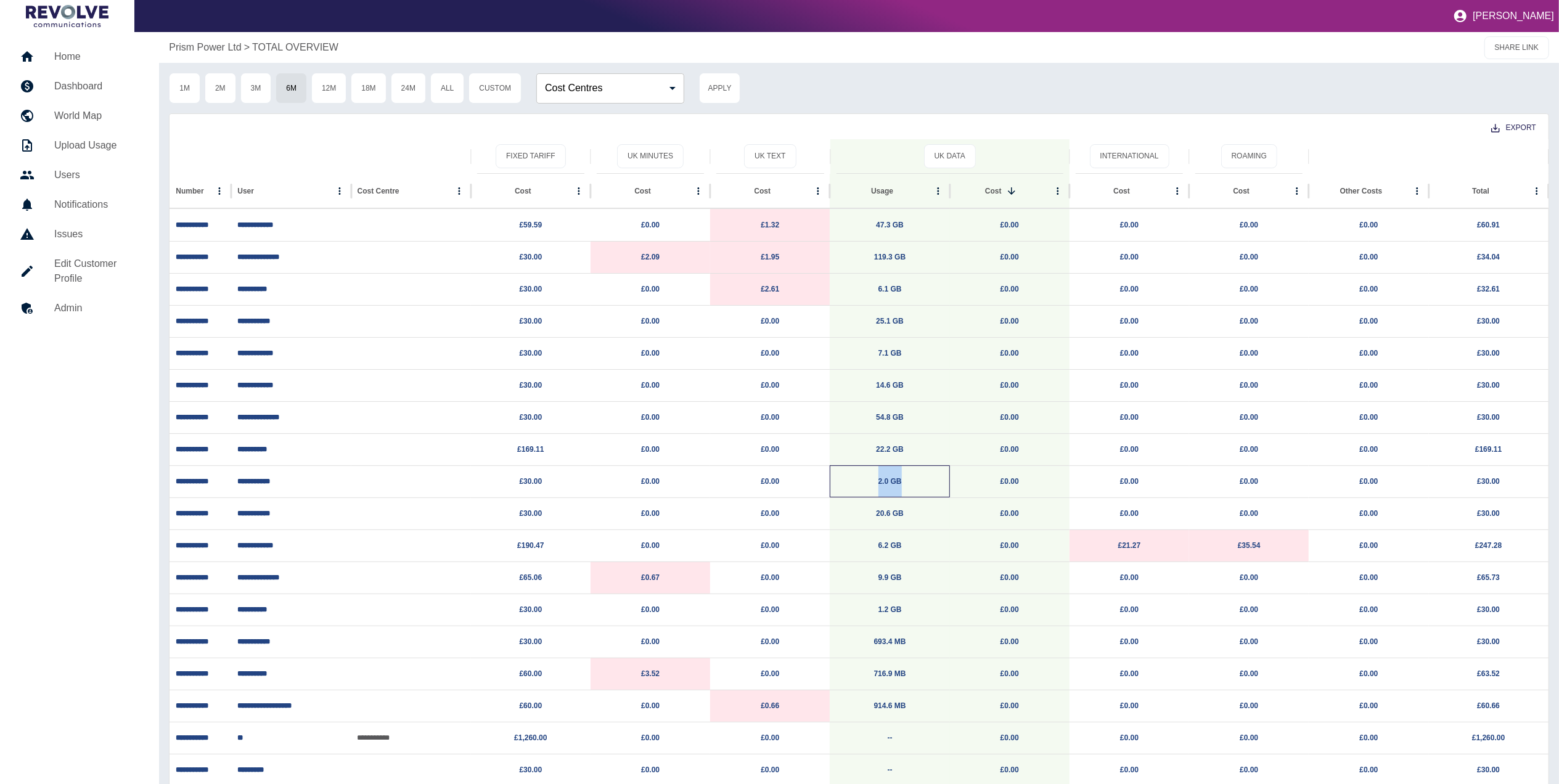
click at [868, 482] on p "2.0 GB" at bounding box center [889, 482] width 107 height 32
drag, startPoint x: 913, startPoint y: 513, endPoint x: 876, endPoint y: 513, distance: 37.0
click at [876, 513] on p "20.6 GB" at bounding box center [889, 513] width 107 height 32
drag, startPoint x: 888, startPoint y: 546, endPoint x: 867, endPoint y: 546, distance: 21.0
click at [867, 546] on p "6.2 GB" at bounding box center [889, 546] width 107 height 32
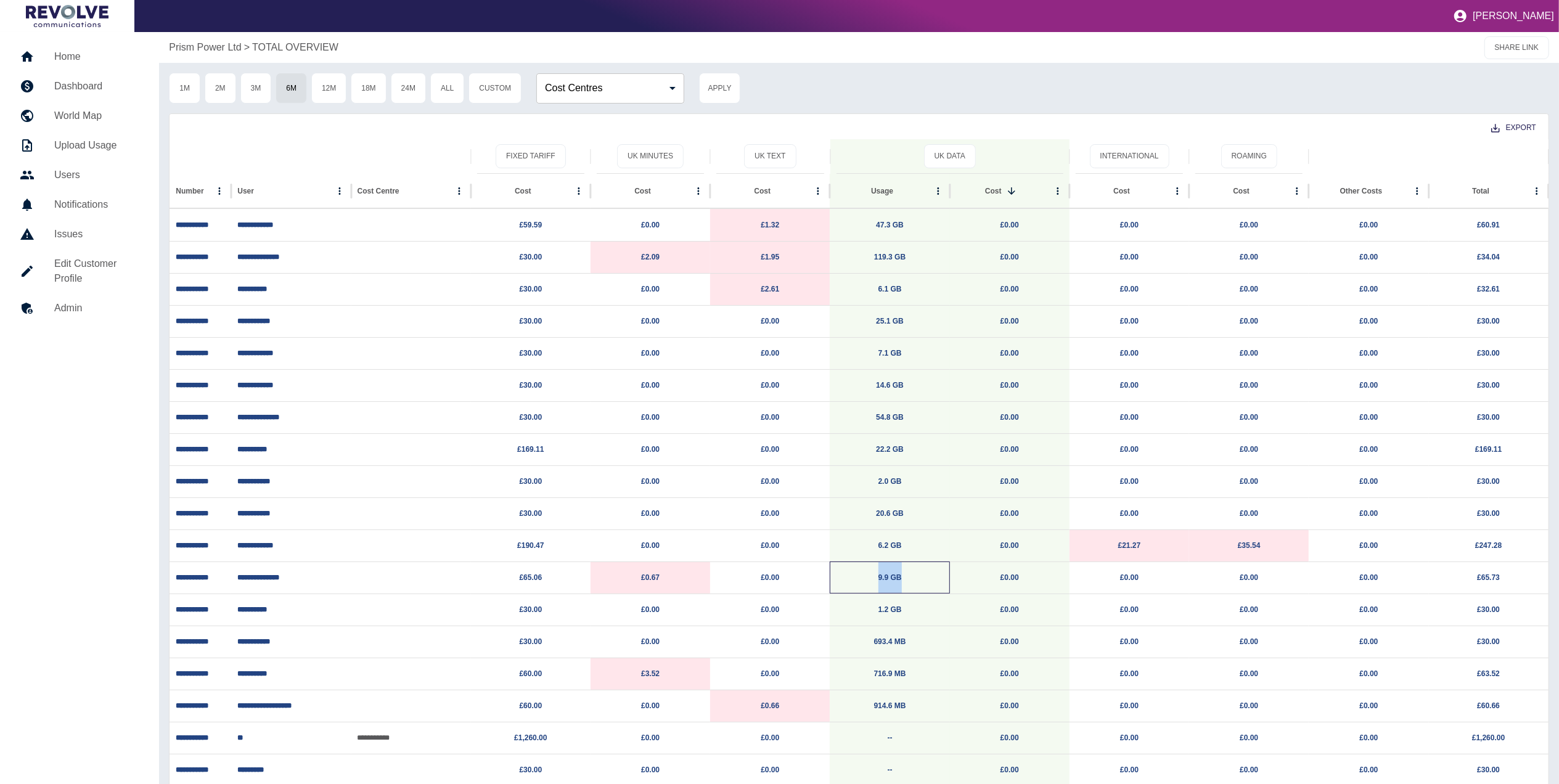
drag, startPoint x: 900, startPoint y: 578, endPoint x: 844, endPoint y: 578, distance: 56.0
click at [844, 578] on p "9.9 GB" at bounding box center [889, 577] width 107 height 32
drag, startPoint x: 918, startPoint y: 611, endPoint x: 871, endPoint y: 609, distance: 47.0
click at [871, 609] on p "1.2 GB" at bounding box center [889, 610] width 107 height 32
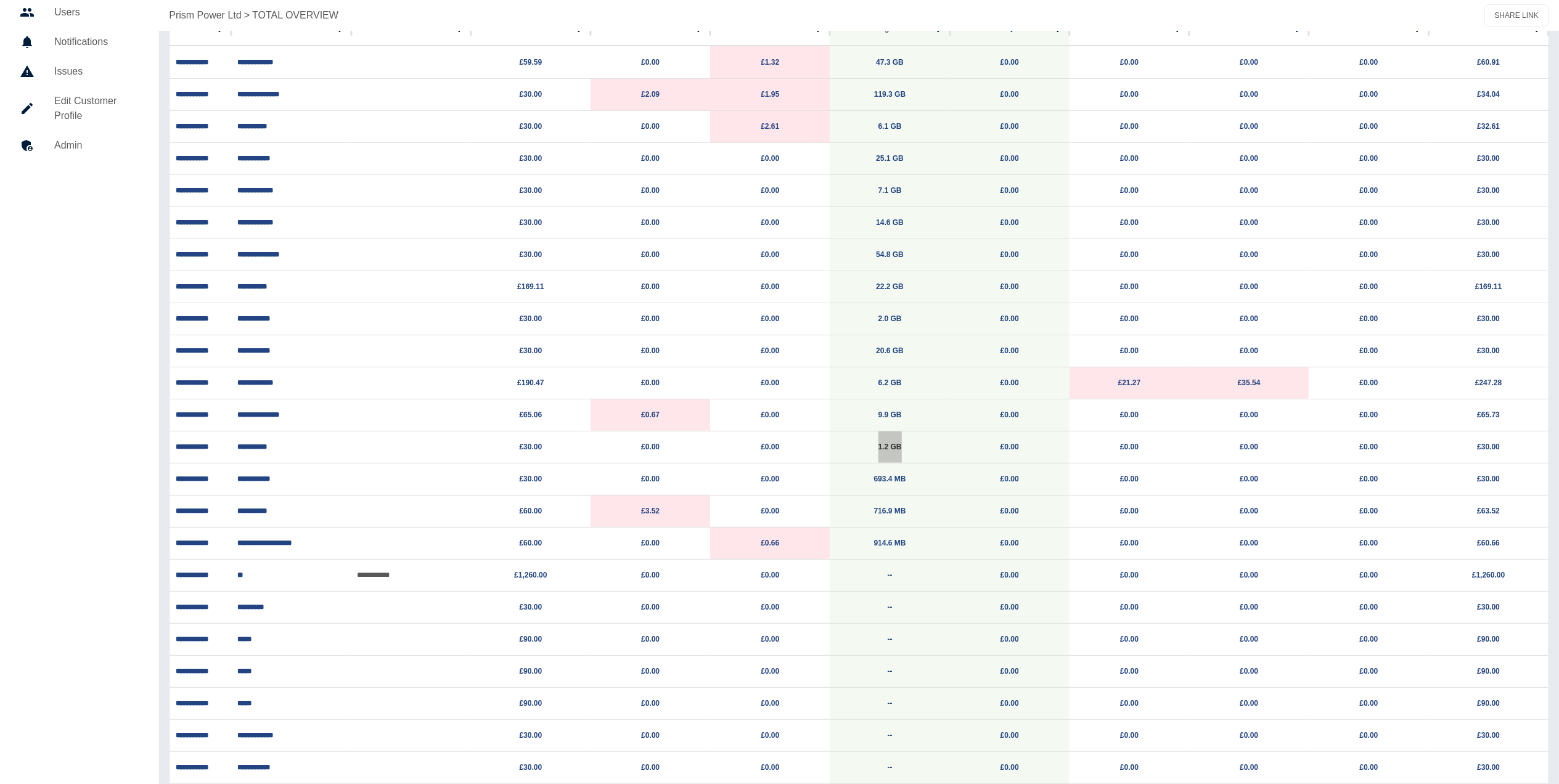
scroll to position [164, 0]
drag, startPoint x: 916, startPoint y: 479, endPoint x: 857, endPoint y: 486, distance: 59.4
click at [857, 486] on p "693.4 MB" at bounding box center [889, 478] width 107 height 32
drag, startPoint x: 916, startPoint y: 513, endPoint x: 834, endPoint y: 513, distance: 82.0
click at [834, 513] on div "716.9 MB" at bounding box center [890, 509] width 120 height 32
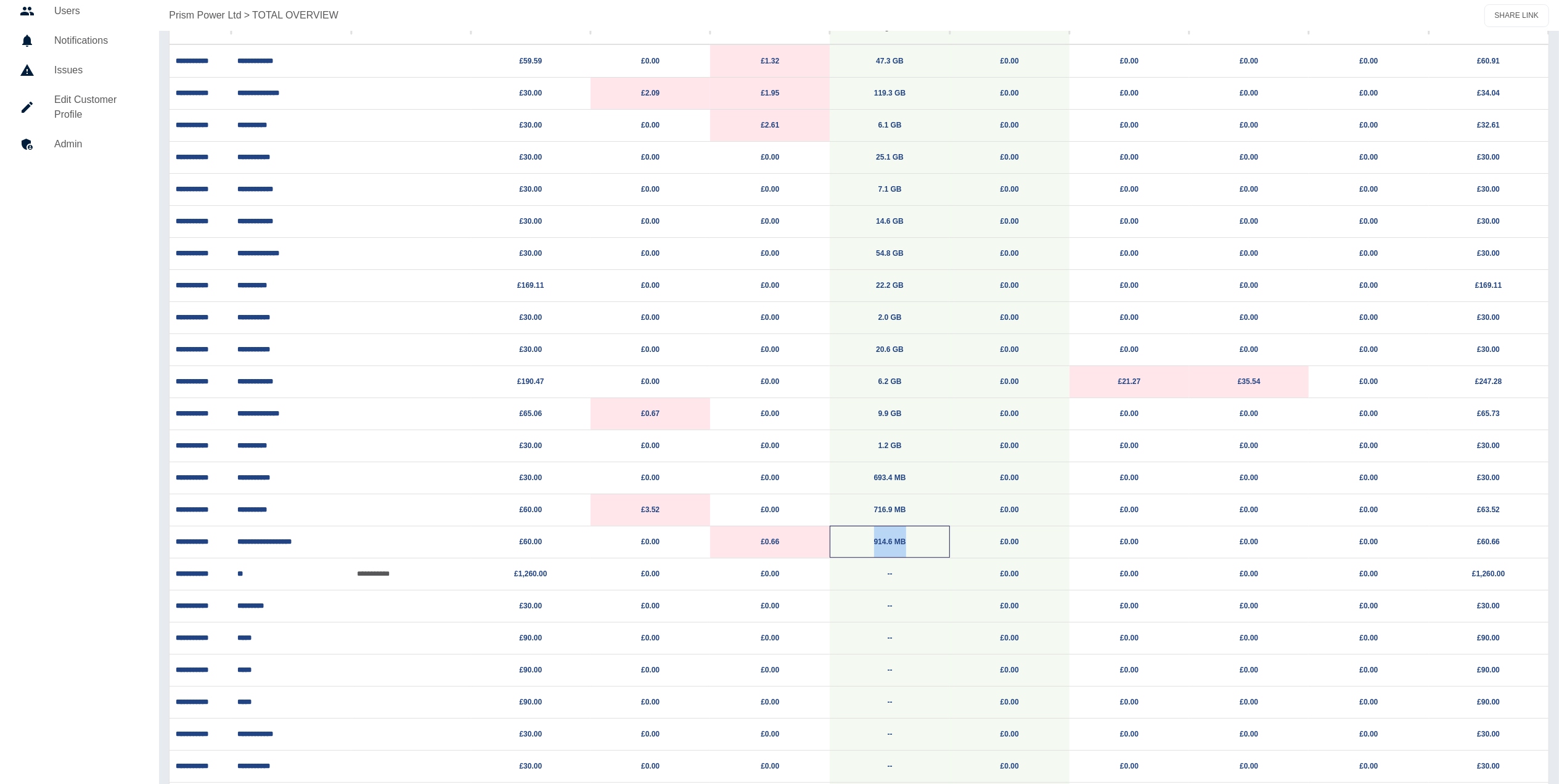
drag, startPoint x: 889, startPoint y: 538, endPoint x: 853, endPoint y: 540, distance: 36.1
click at [853, 540] on p "914.6 MB" at bounding box center [889, 542] width 107 height 32
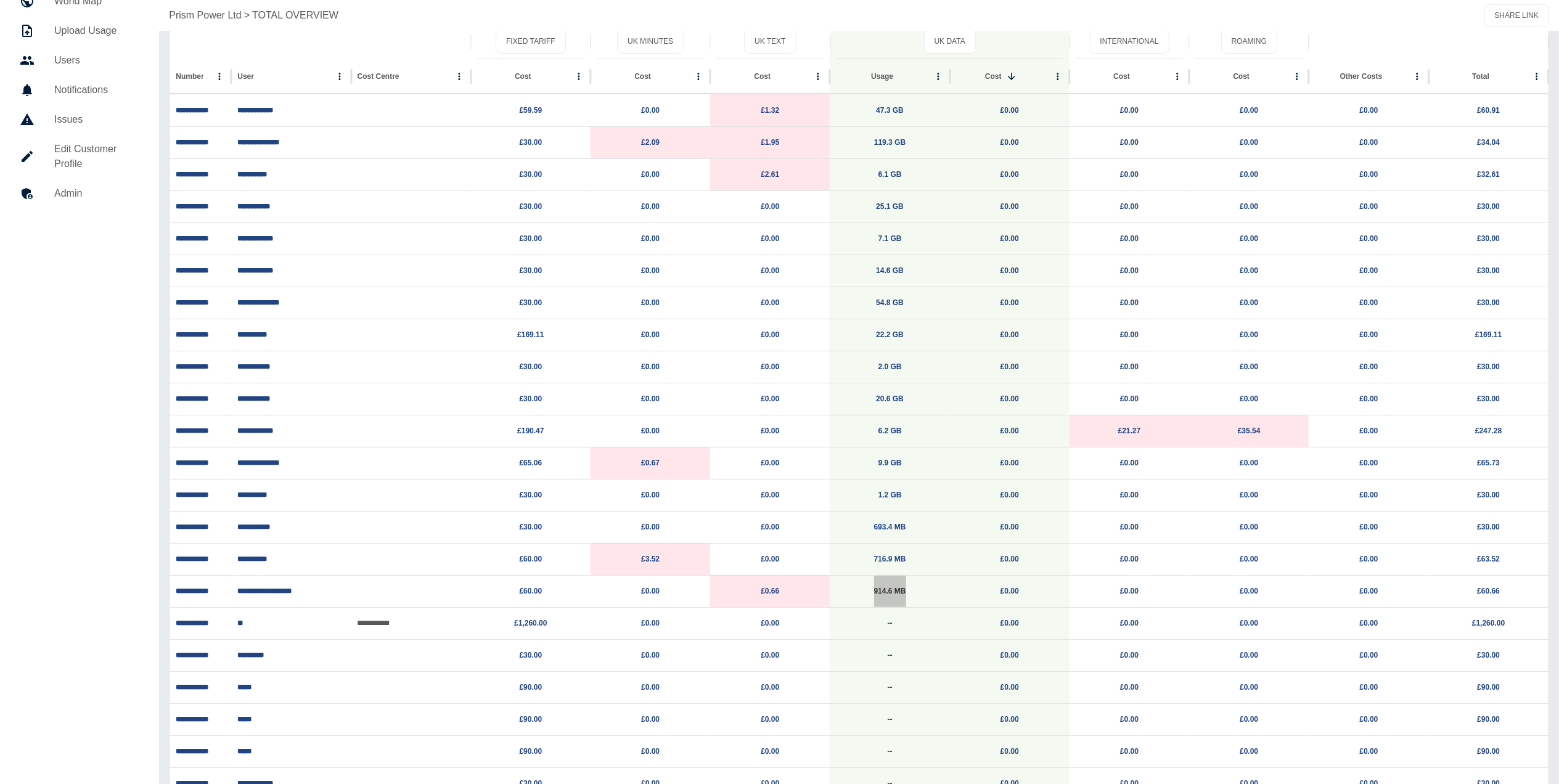
scroll to position [0, 0]
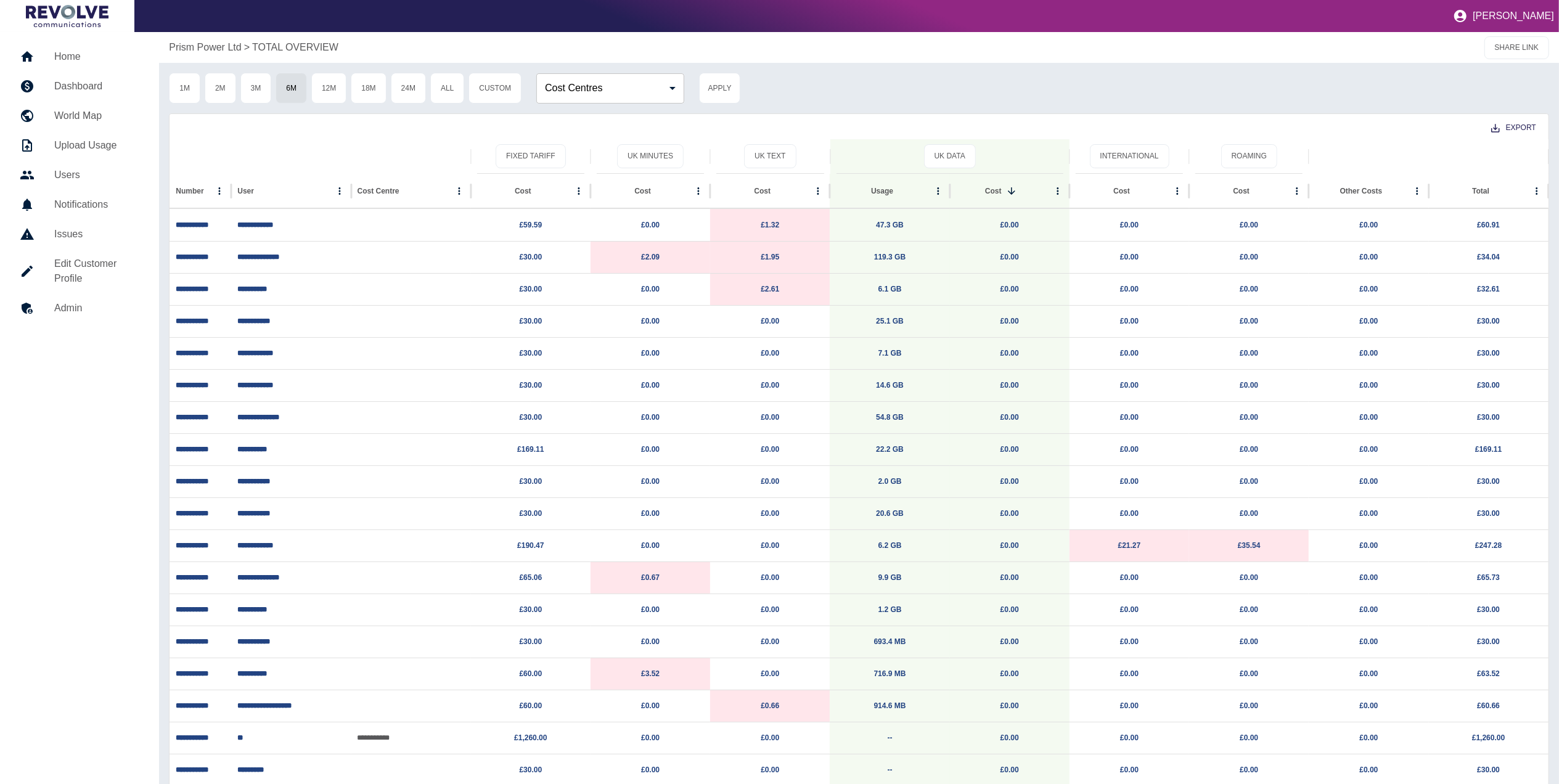
click at [154, 440] on nav "Home Dashboard World Map Upload Usage Users Notifications Issues Edit Customer …" at bounding box center [80, 542] width 159 height 1021
click at [69, 82] on h5 "Dashboard" at bounding box center [97, 86] width 85 height 15
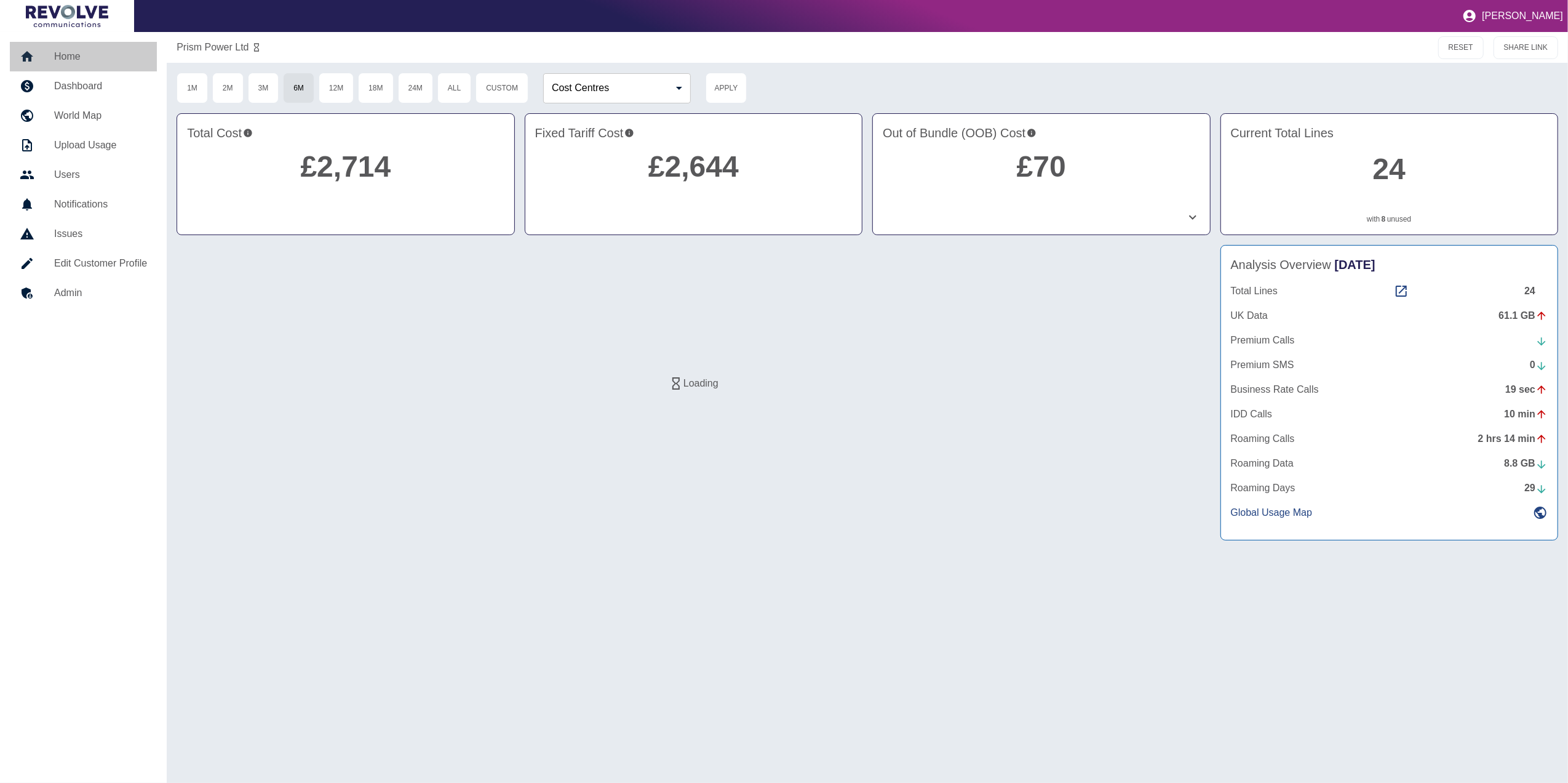
click at [80, 58] on h5 "Home" at bounding box center [101, 57] width 93 height 15
